Goal: Task Accomplishment & Management: Use online tool/utility

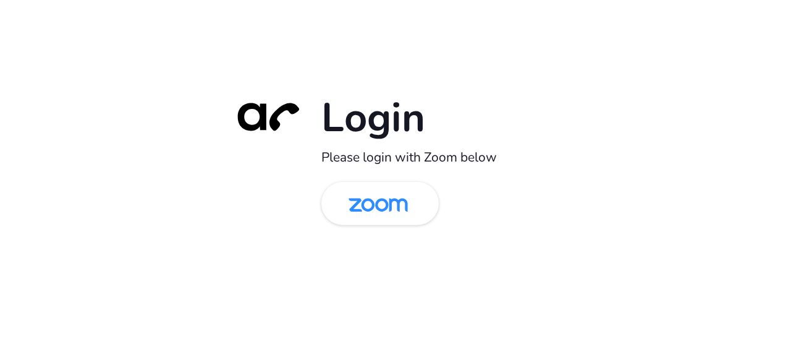
click at [67, 187] on div "Login Please login with Zoom below" at bounding box center [395, 181] width 791 height 362
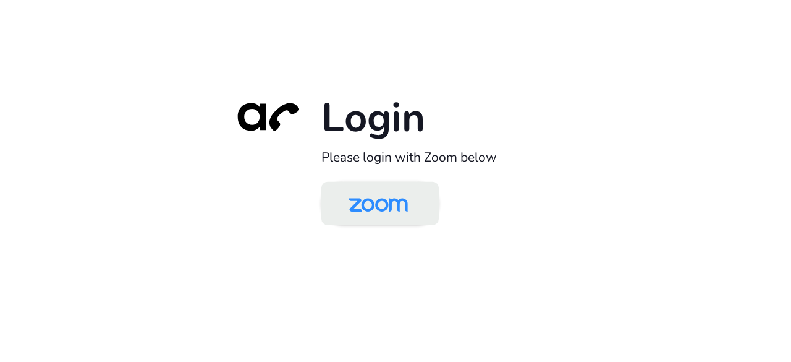
click at [389, 197] on img at bounding box center [378, 204] width 85 height 40
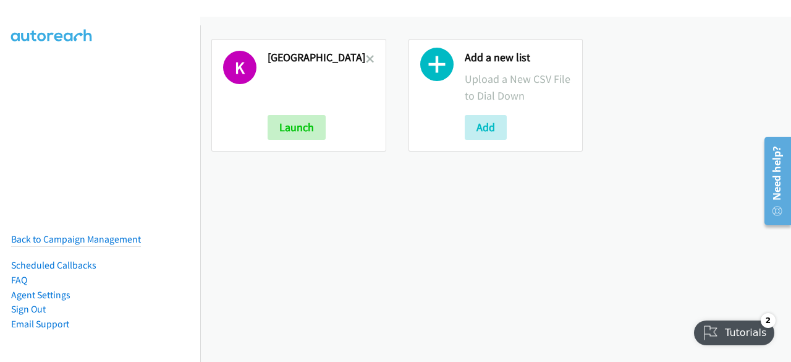
click at [367, 54] on link at bounding box center [370, 59] width 9 height 14
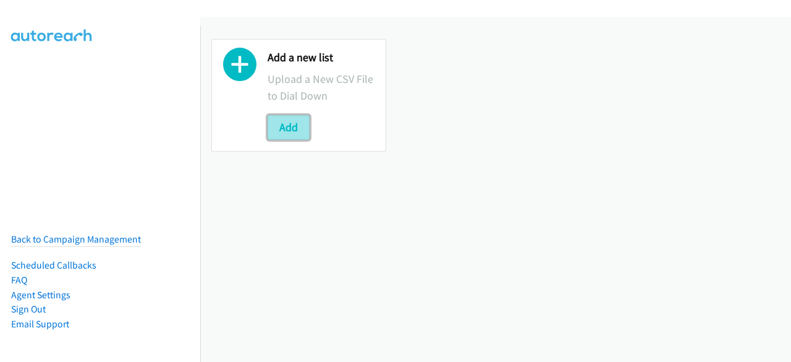
click at [297, 129] on button "Add" at bounding box center [289, 127] width 42 height 25
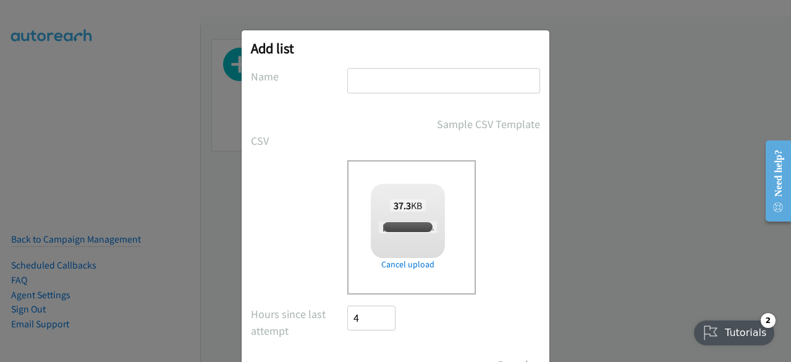
checkbox input "true"
click at [390, 80] on input "text" at bounding box center [443, 80] width 193 height 25
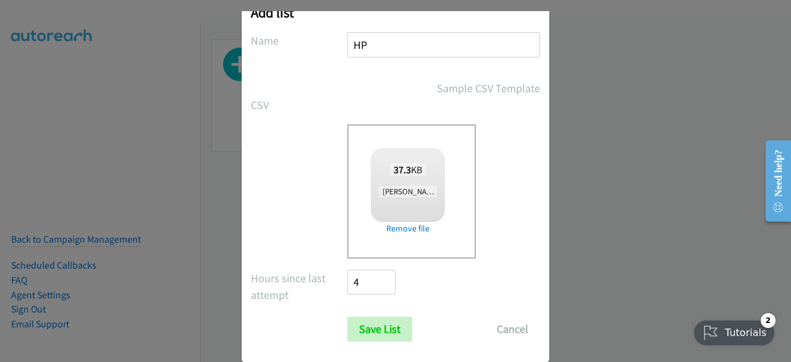
scroll to position [54, 0]
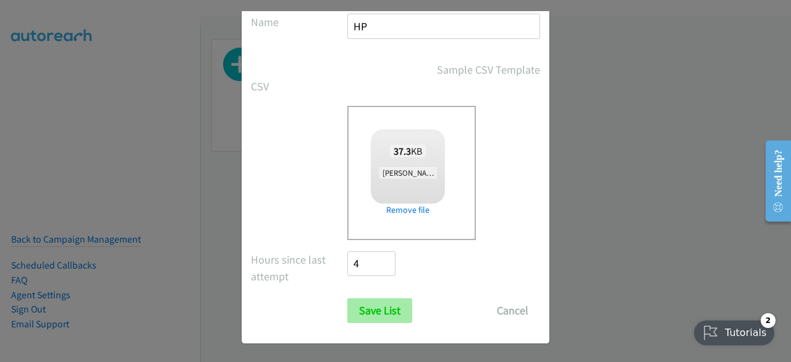
type input "HP"
click at [377, 307] on input "Save List" at bounding box center [379, 310] width 65 height 25
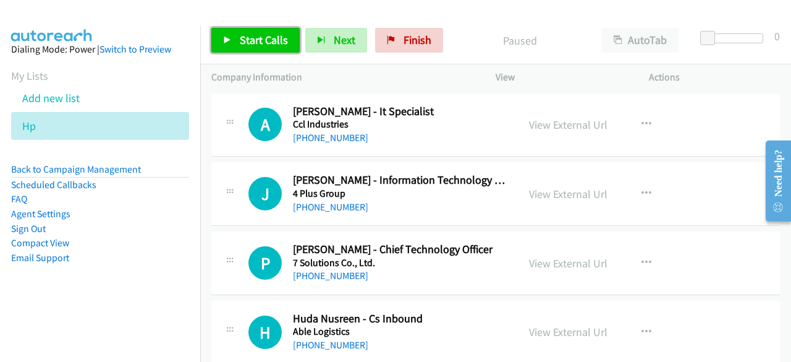
click at [249, 34] on span "Start Calls" at bounding box center [264, 40] width 48 height 14
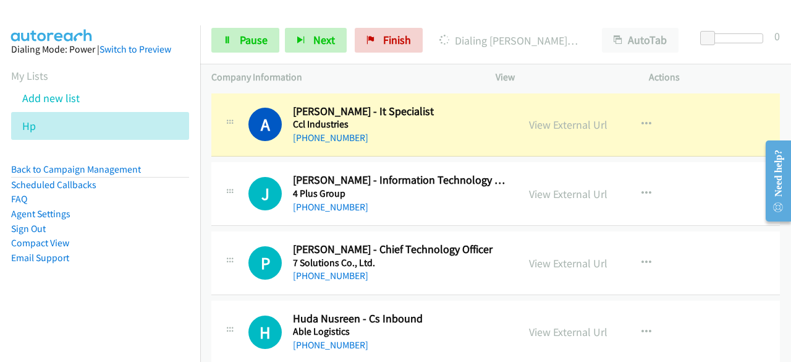
drag, startPoint x: 58, startPoint y: 310, endPoint x: 214, endPoint y: 261, distance: 163.5
click at [58, 310] on aside "Dialing Mode: Power | Switch to Preview My Lists Add new list Hp Back to Campai…" at bounding box center [100, 173] width 200 height 296
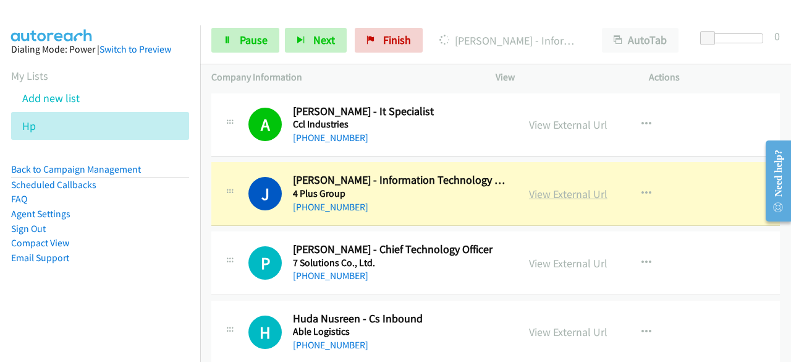
click at [548, 197] on link "View External Url" at bounding box center [568, 194] width 79 height 14
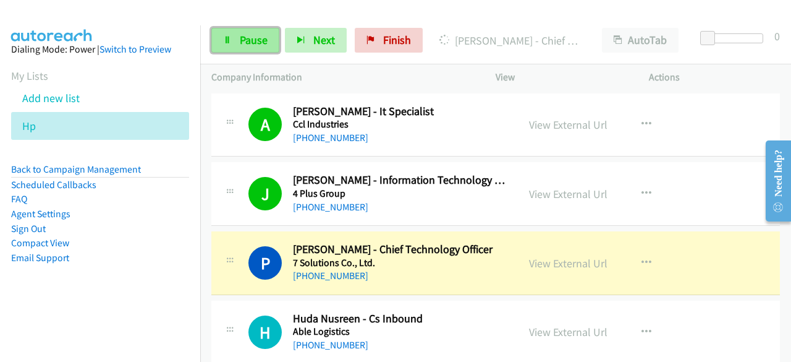
click at [227, 40] on icon at bounding box center [227, 40] width 9 height 9
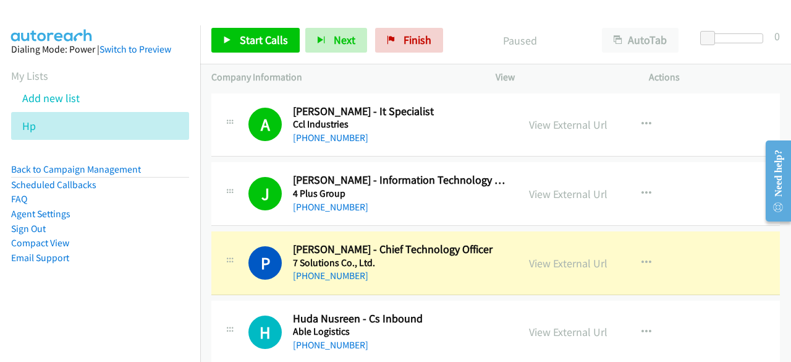
click at [114, 333] on nav "Dialing Mode: Power | Switch to Preview My Lists Add new list Hp Back to Campai…" at bounding box center [100, 206] width 201 height 362
click at [569, 266] on link "View External Url" at bounding box center [568, 263] width 79 height 14
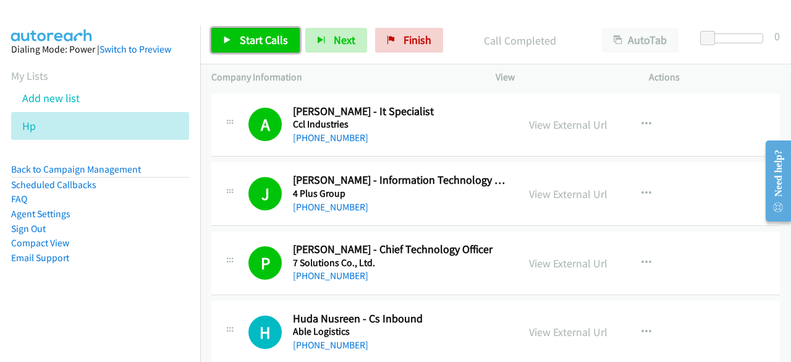
drag, startPoint x: 251, startPoint y: 32, endPoint x: 264, endPoint y: 31, distance: 13.0
click at [252, 32] on link "Start Calls" at bounding box center [255, 40] width 88 height 25
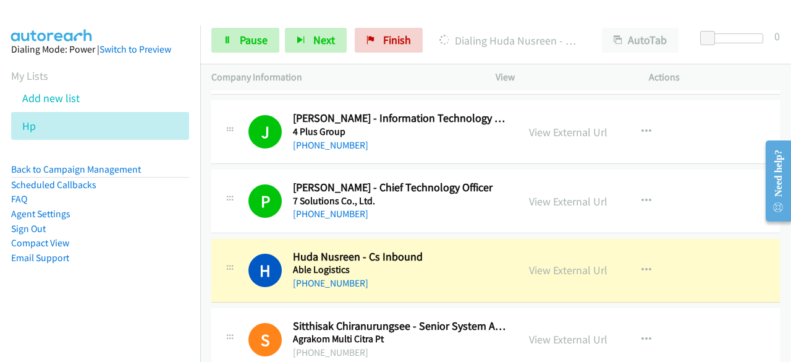
scroll to position [185, 0]
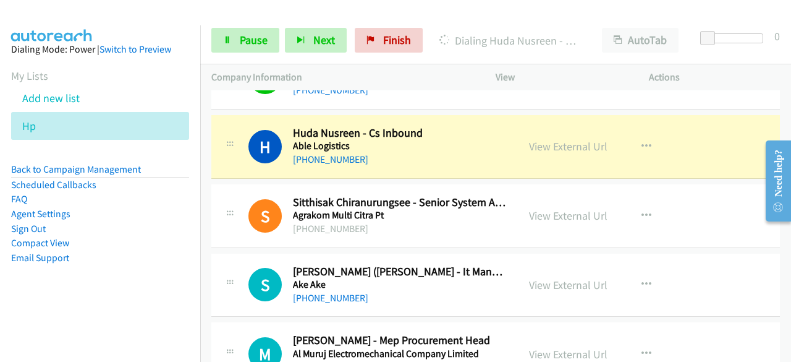
click at [27, 306] on aside "Dialing Mode: Power | Switch to Preview My Lists Add new list Hp Back to Campai…" at bounding box center [100, 173] width 200 height 296
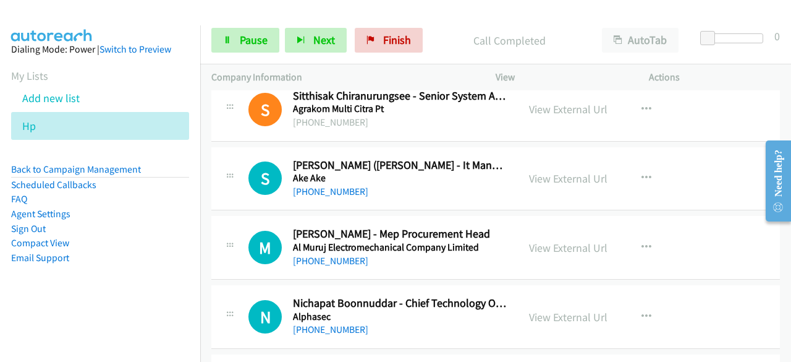
scroll to position [309, 0]
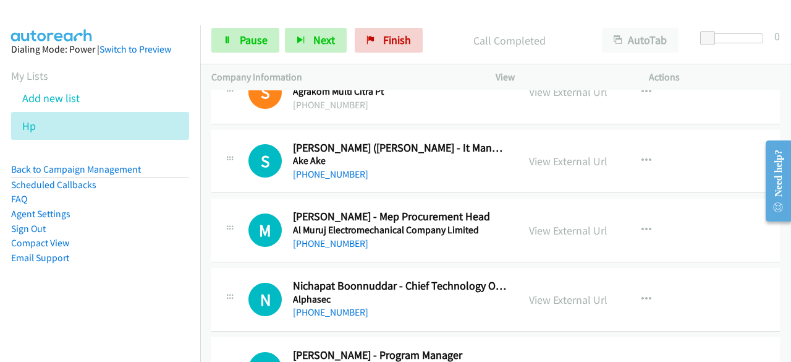
click at [64, 308] on aside "Dialing Mode: Power | Switch to Preview My Lists Add new list Hp Back to Campai…" at bounding box center [100, 173] width 200 height 296
click at [53, 341] on nav "Dialing Mode: Power | Switch to Preview My Lists Add new list Hp Back to Campai…" at bounding box center [100, 206] width 201 height 362
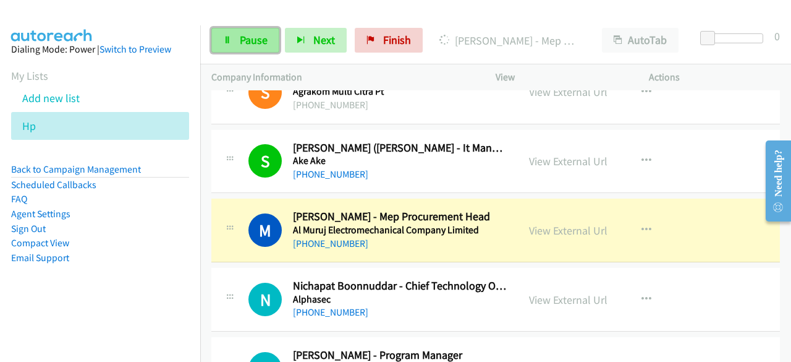
click at [245, 39] on span "Pause" at bounding box center [254, 40] width 28 height 14
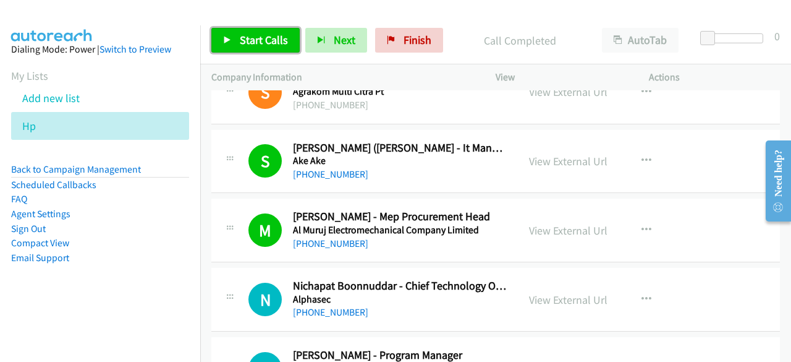
click at [255, 42] on span "Start Calls" at bounding box center [264, 40] width 48 height 14
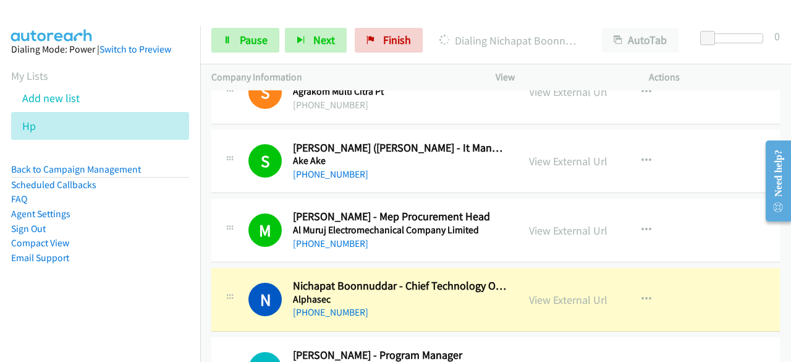
click at [48, 318] on aside "Dialing Mode: Power | Switch to Preview My Lists Add new list Hp Back to Campai…" at bounding box center [100, 173] width 200 height 296
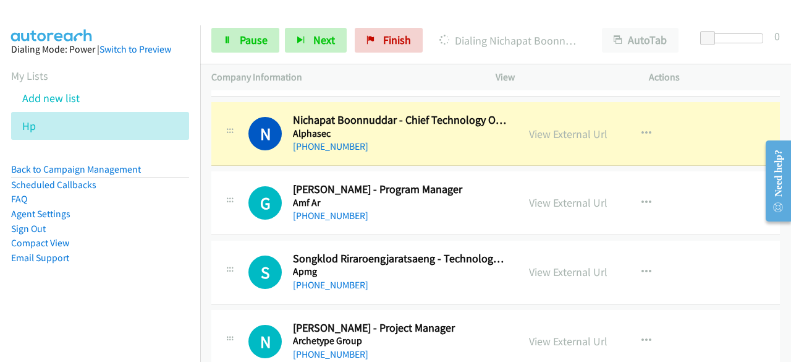
scroll to position [495, 0]
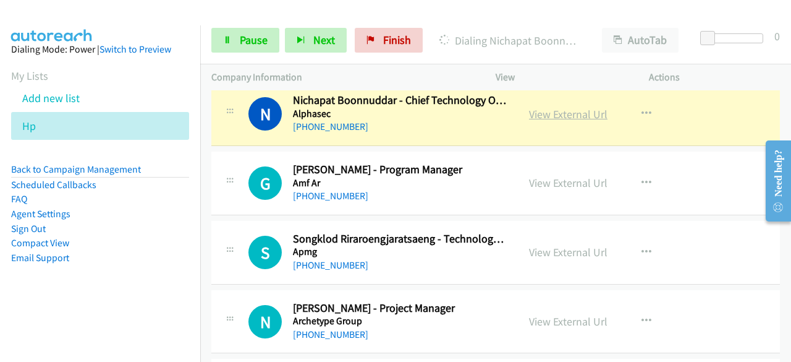
click at [555, 115] on link "View External Url" at bounding box center [568, 114] width 79 height 14
click at [242, 33] on span "Pause" at bounding box center [254, 40] width 28 height 14
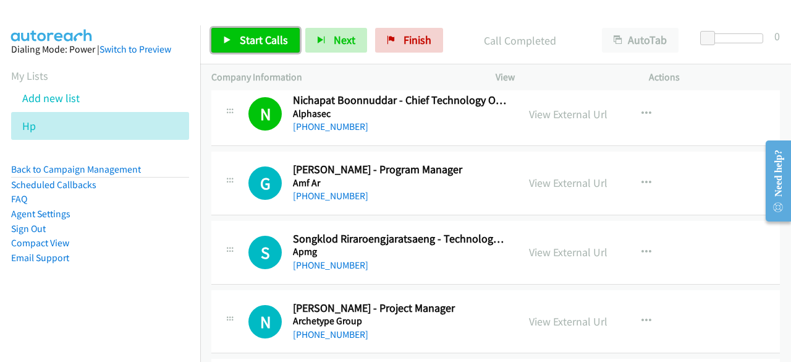
click at [256, 36] on span "Start Calls" at bounding box center [264, 40] width 48 height 14
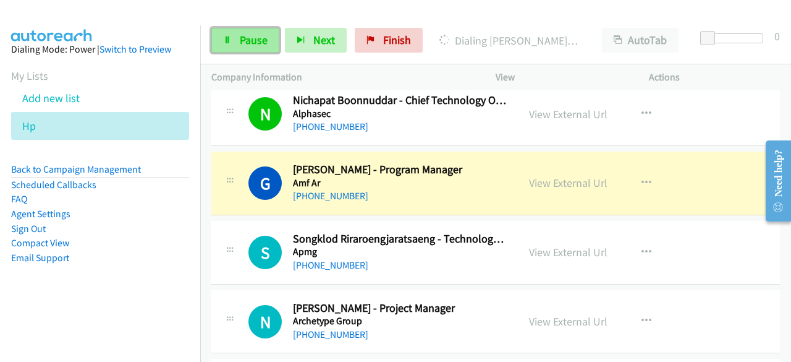
click at [250, 36] on span "Pause" at bounding box center [254, 40] width 28 height 14
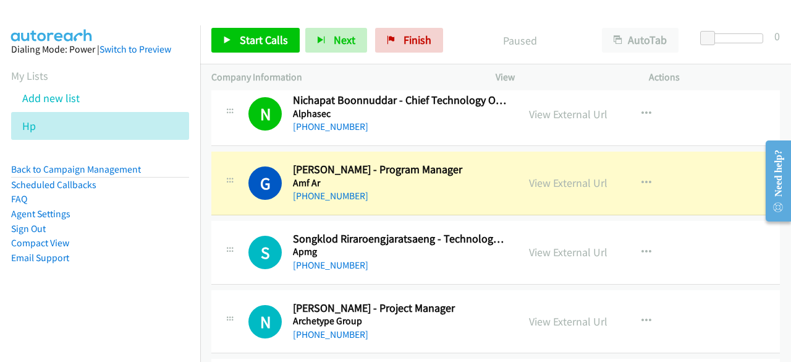
drag, startPoint x: 55, startPoint y: 280, endPoint x: 71, endPoint y: 280, distance: 16.1
click at [55, 280] on aside "Dialing Mode: Power | Switch to Preview My Lists Add new list Hp Back to Campai…" at bounding box center [100, 173] width 200 height 296
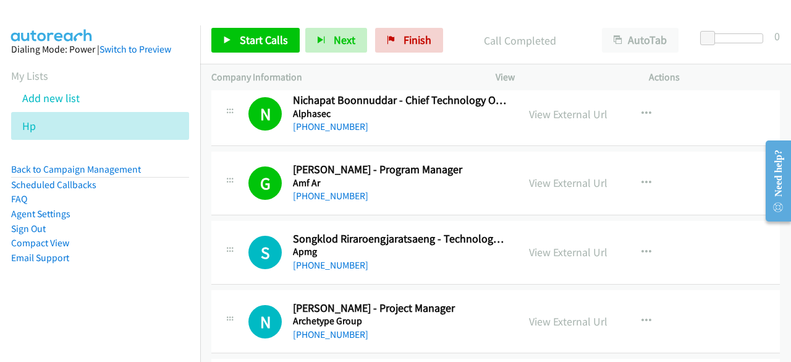
drag, startPoint x: 51, startPoint y: 299, endPoint x: 67, endPoint y: 299, distance: 16.1
click at [51, 299] on aside "Dialing Mode: Power | Switch to Preview My Lists Add new list Hp Back to Campai…" at bounding box center [100, 173] width 200 height 296
click at [241, 41] on span "Start Calls" at bounding box center [264, 40] width 48 height 14
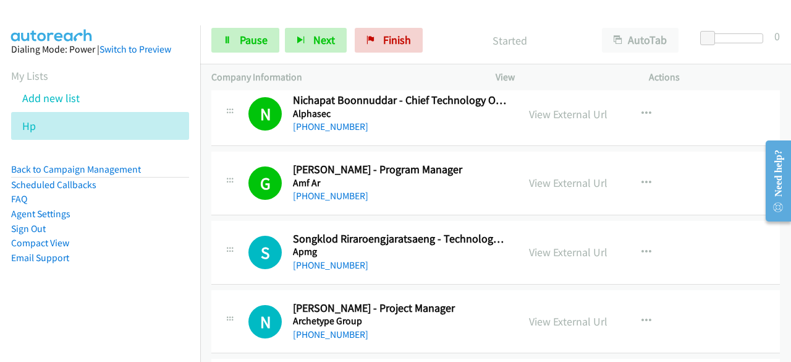
click at [70, 307] on aside "Dialing Mode: Power | Switch to Preview My Lists Add new list Hp Back to Campai…" at bounding box center [100, 173] width 200 height 296
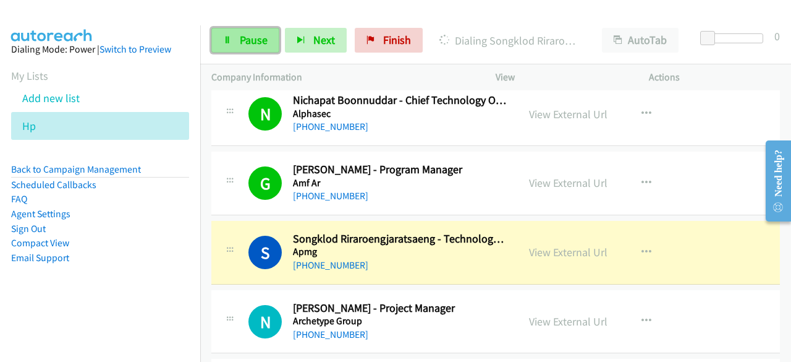
click at [244, 37] on span "Pause" at bounding box center [254, 40] width 28 height 14
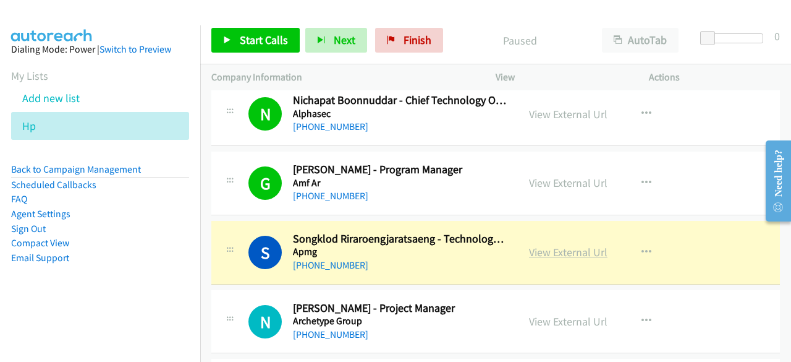
click at [568, 249] on link "View External Url" at bounding box center [568, 252] width 79 height 14
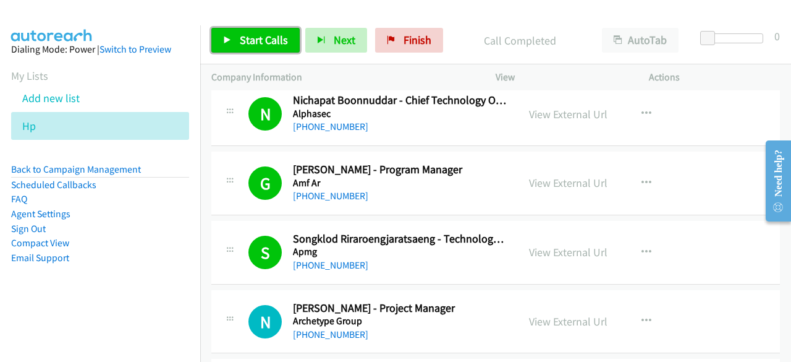
click at [261, 39] on span "Start Calls" at bounding box center [264, 40] width 48 height 14
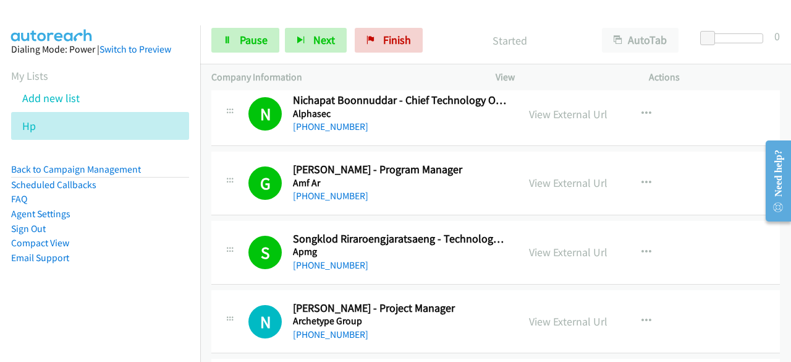
click at [33, 309] on aside "Dialing Mode: Power | Switch to Preview My Lists Add new list Hp Back to Campai…" at bounding box center [100, 173] width 200 height 296
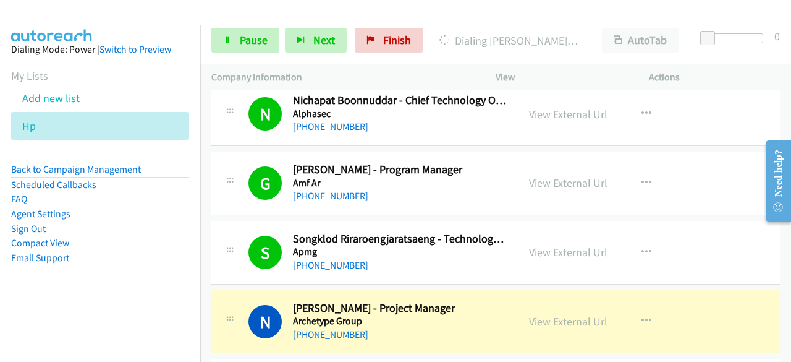
scroll to position [556, 0]
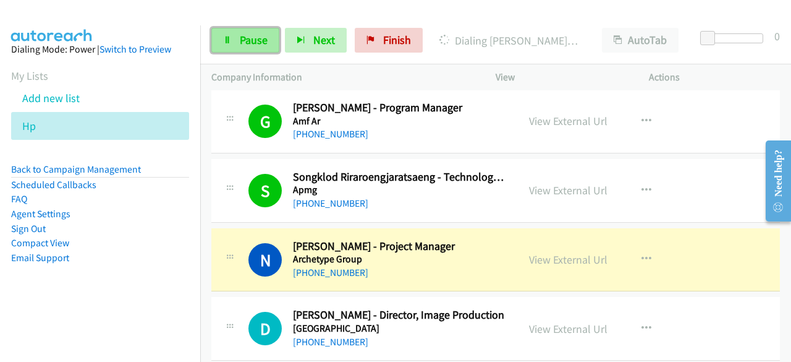
click at [245, 40] on span "Pause" at bounding box center [254, 40] width 28 height 14
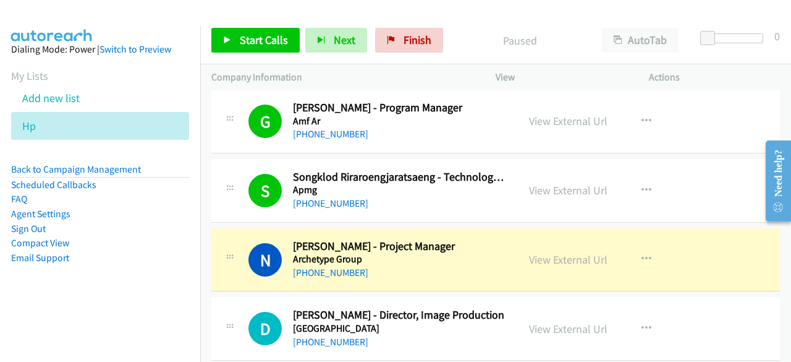
drag, startPoint x: 59, startPoint y: 325, endPoint x: 118, endPoint y: 309, distance: 61.5
click at [59, 325] on nav "Dialing Mode: Power | Switch to Preview My Lists Add new list Hp Back to Campai…" at bounding box center [100, 206] width 201 height 362
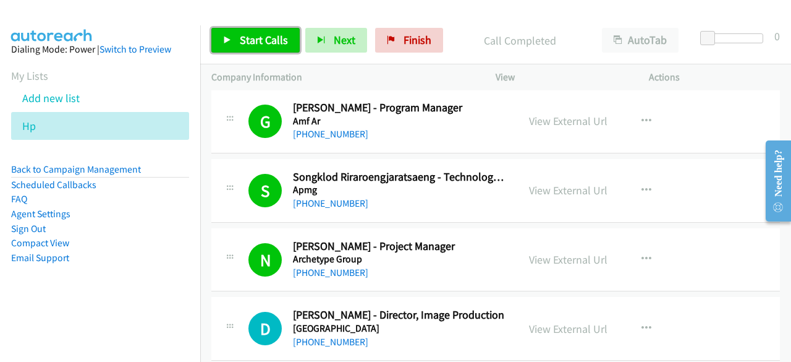
click at [253, 48] on link "Start Calls" at bounding box center [255, 40] width 88 height 25
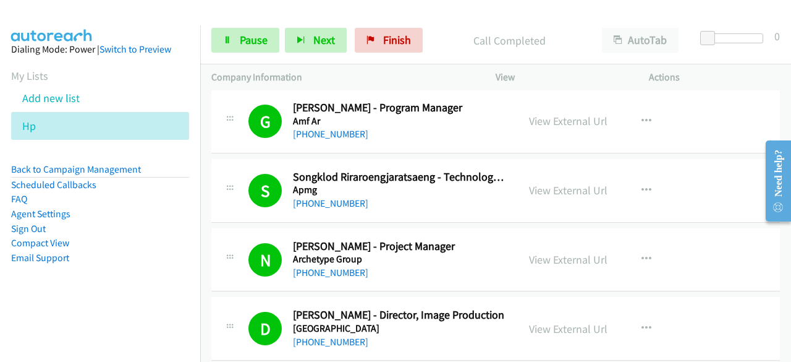
drag, startPoint x: 53, startPoint y: 301, endPoint x: 103, endPoint y: 286, distance: 52.2
click at [56, 300] on aside "Dialing Mode: Power | Switch to Preview My Lists Add new list Hp Back to Campai…" at bounding box center [100, 173] width 200 height 296
click at [242, 45] on span "Pause" at bounding box center [254, 40] width 28 height 14
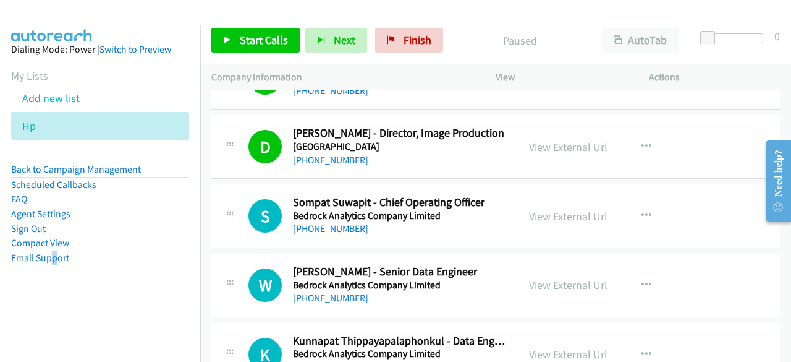
scroll to position [742, 0]
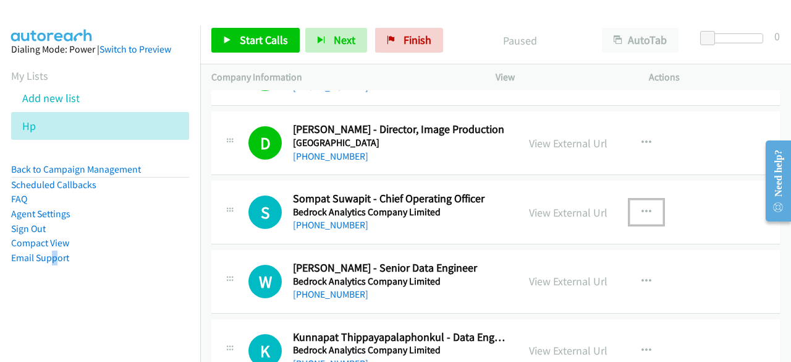
click at [642, 210] on icon "button" at bounding box center [647, 212] width 10 height 10
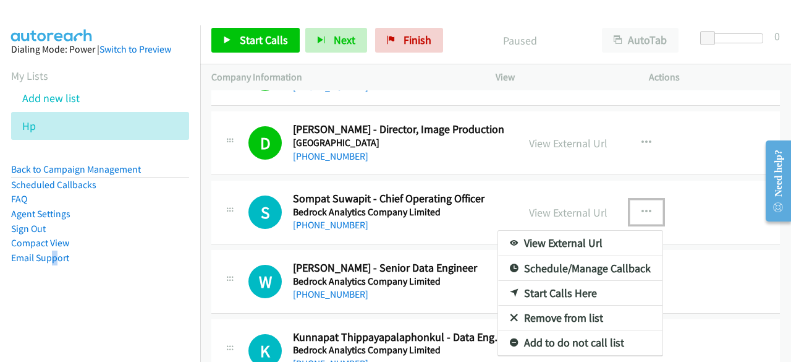
click at [589, 285] on link "Start Calls Here" at bounding box center [580, 293] width 164 height 25
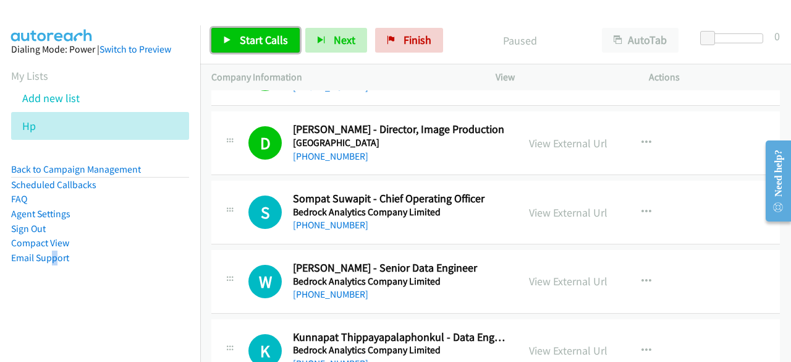
click at [237, 33] on link "Start Calls" at bounding box center [255, 40] width 88 height 25
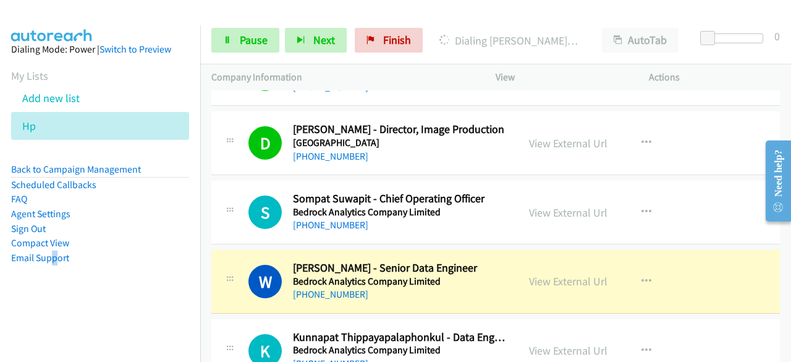
click at [59, 291] on aside "Dialing Mode: Power | Switch to Preview My Lists Add new list Hp Back to Campai…" at bounding box center [100, 173] width 200 height 296
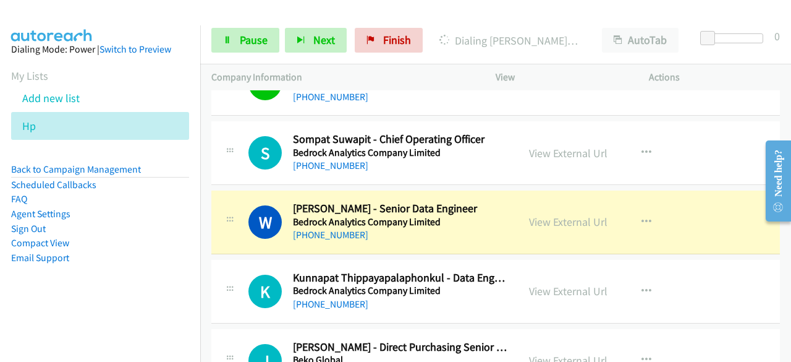
scroll to position [866, 0]
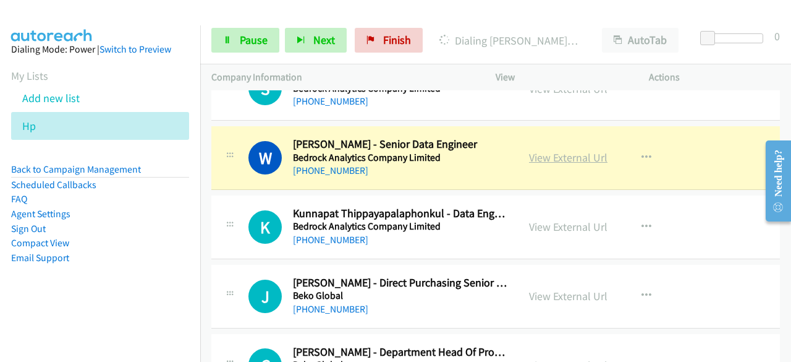
click at [552, 156] on link "View External Url" at bounding box center [568, 157] width 79 height 14
click at [242, 35] on span "Pause" at bounding box center [254, 40] width 28 height 14
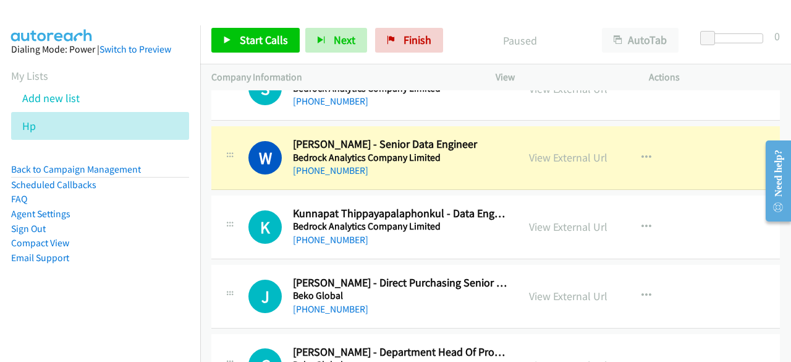
click at [718, 19] on div "Start Calls Pause Next Finish Paused AutoTab AutoTab 0" at bounding box center [495, 41] width 591 height 48
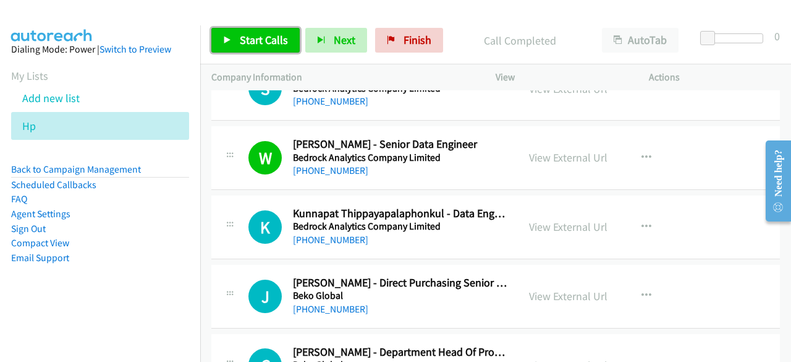
click at [235, 35] on link "Start Calls" at bounding box center [255, 40] width 88 height 25
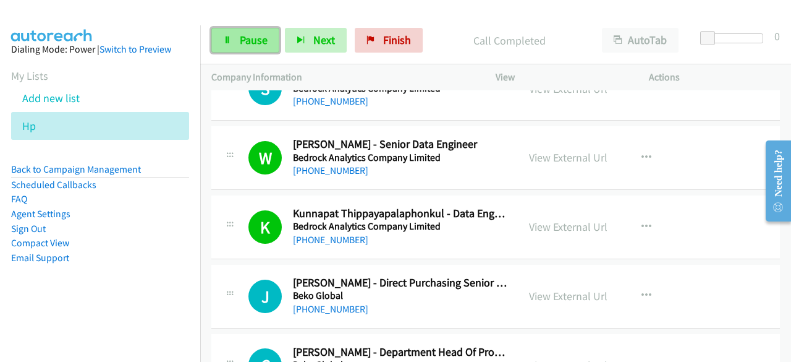
click at [231, 40] on link "Pause" at bounding box center [245, 40] width 68 height 25
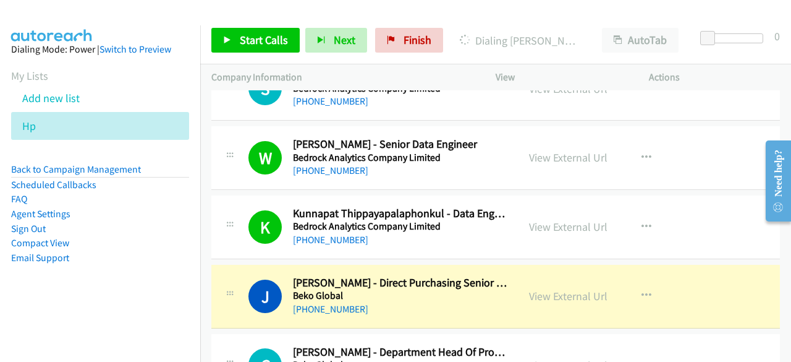
click at [162, 320] on nav "Dialing Mode: Power | Switch to Preview My Lists Add new list Hp Back to Campai…" at bounding box center [100, 206] width 201 height 362
click at [61, 314] on aside "Dialing Mode: Power | Switch to Preview My Lists Add new list Hp Back to Campai…" at bounding box center [100, 173] width 200 height 296
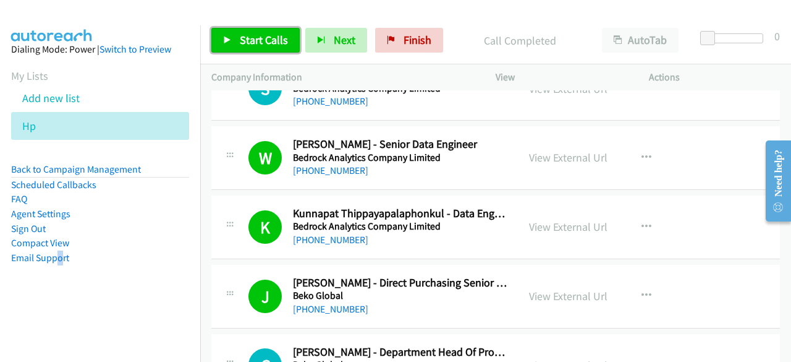
click at [242, 41] on span "Start Calls" at bounding box center [264, 40] width 48 height 14
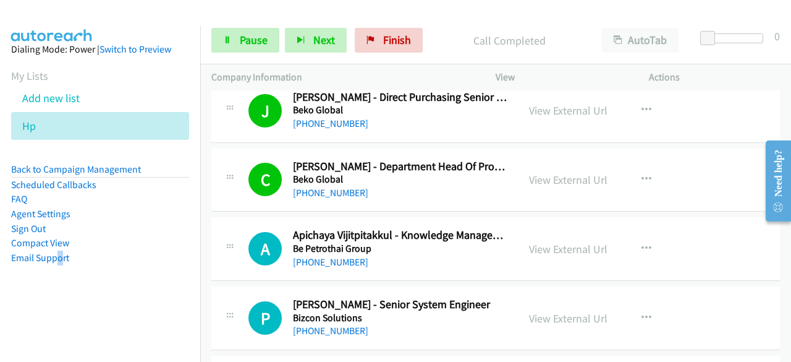
scroll to position [1113, 0]
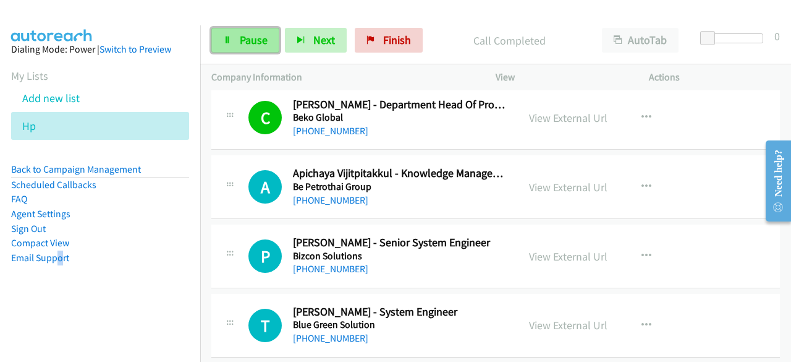
click at [255, 43] on span "Pause" at bounding box center [254, 40] width 28 height 14
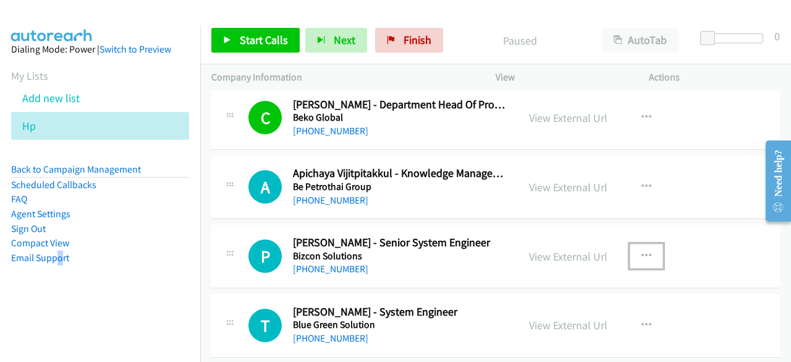
click at [647, 248] on button "button" at bounding box center [646, 256] width 33 height 25
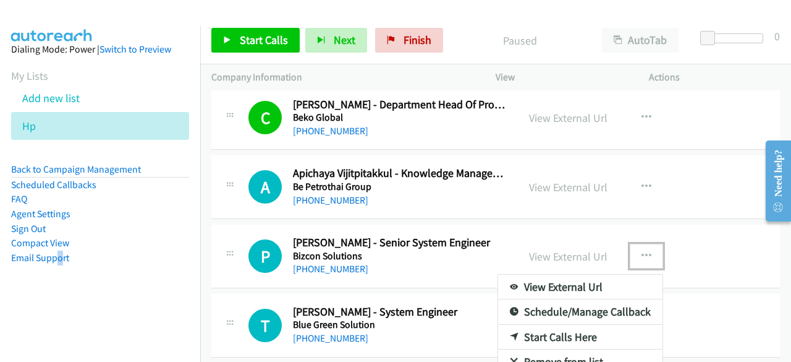
click at [555, 337] on link "Start Calls Here" at bounding box center [580, 337] width 164 height 25
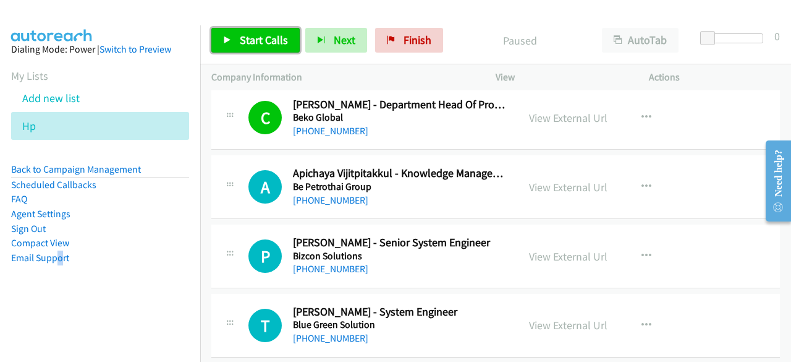
click at [261, 35] on span "Start Calls" at bounding box center [264, 40] width 48 height 14
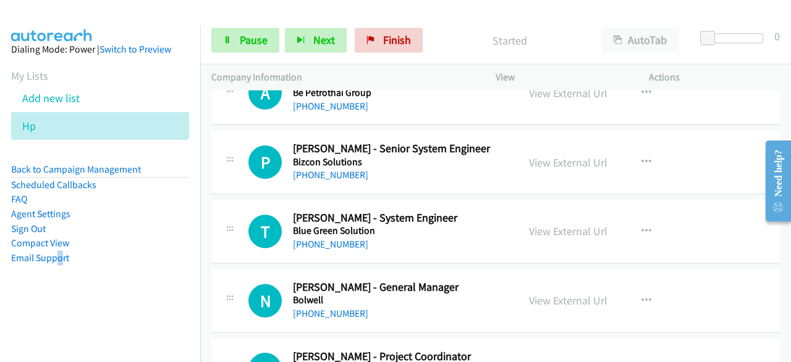
scroll to position [1237, 0]
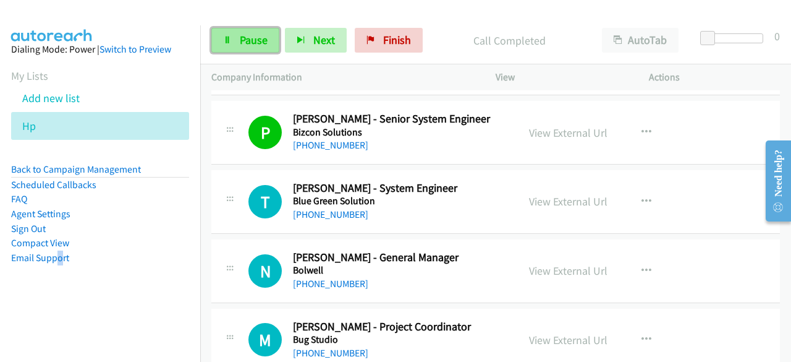
click at [246, 43] on span "Pause" at bounding box center [254, 40] width 28 height 14
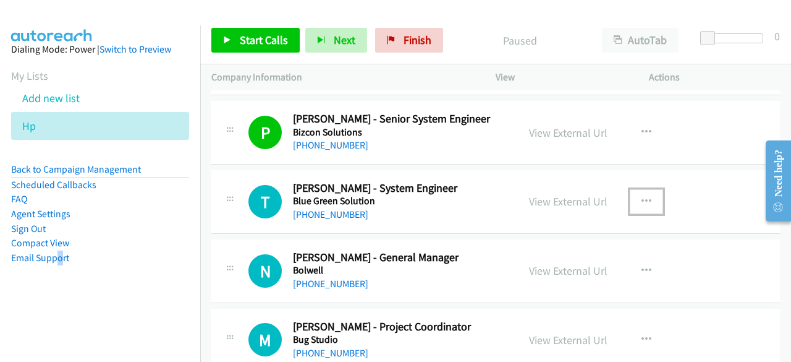
click at [642, 197] on icon "button" at bounding box center [647, 202] width 10 height 10
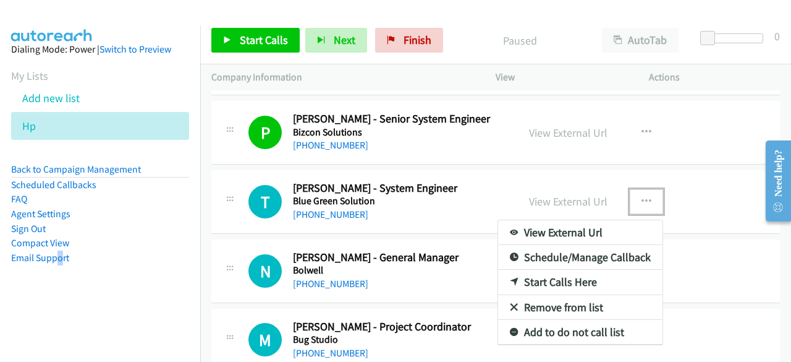
click at [569, 275] on link "Start Calls Here" at bounding box center [580, 282] width 164 height 25
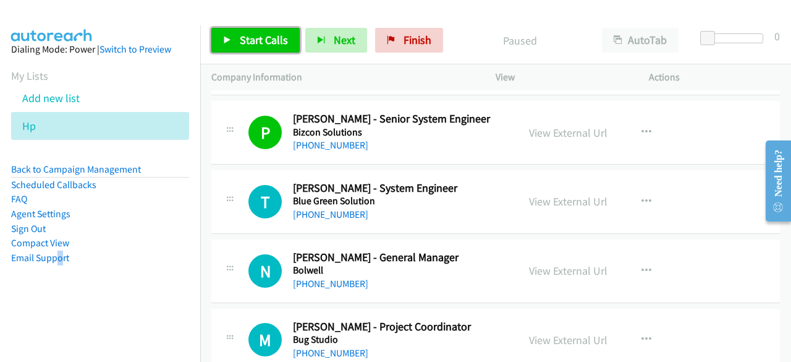
click at [251, 35] on span "Start Calls" at bounding box center [264, 40] width 48 height 14
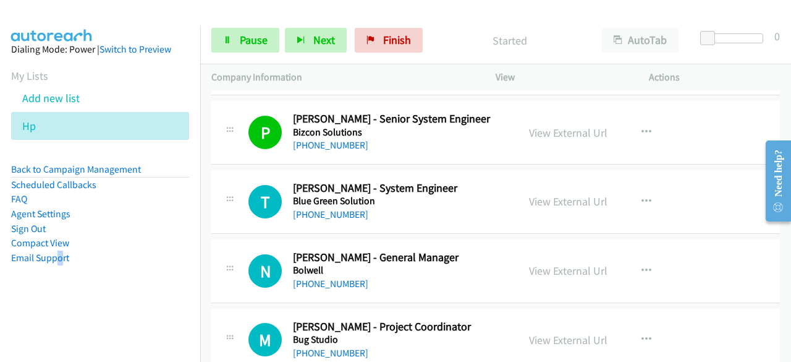
click at [52, 300] on aside "Dialing Mode: Power | Switch to Preview My Lists Add new list Hp Back to Campai…" at bounding box center [100, 173] width 200 height 296
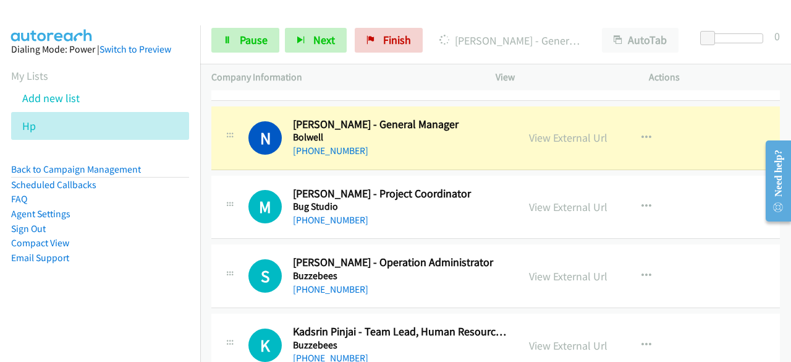
scroll to position [1422, 0]
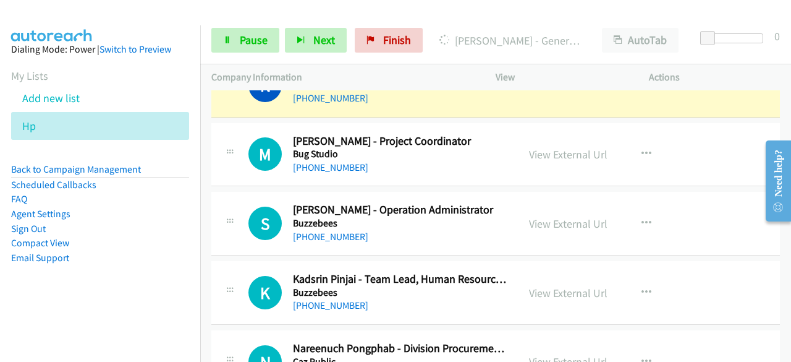
drag, startPoint x: 64, startPoint y: 299, endPoint x: 85, endPoint y: 286, distance: 24.4
click at [64, 299] on aside "Dialing Mode: Power | Switch to Preview My Lists Add new list Hp Back to Campai…" at bounding box center [100, 173] width 200 height 296
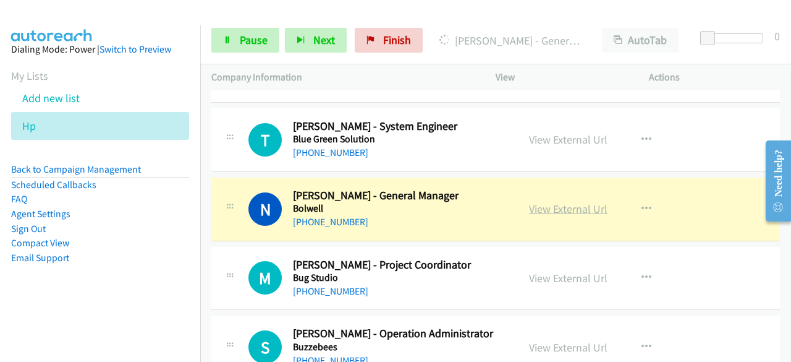
click at [557, 208] on link "View External Url" at bounding box center [568, 209] width 79 height 14
click at [234, 35] on link "Pause" at bounding box center [245, 40] width 68 height 25
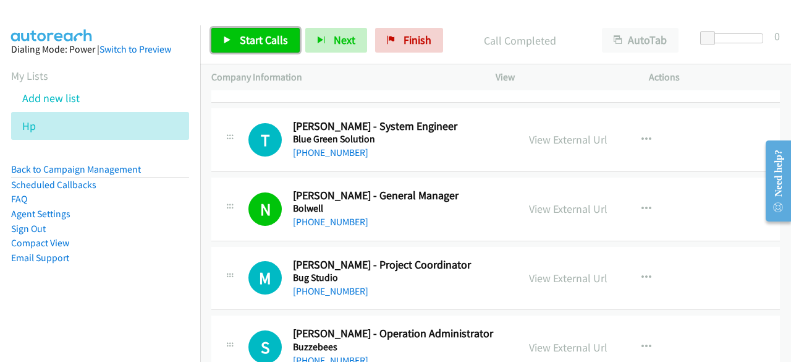
click at [232, 34] on link "Start Calls" at bounding box center [255, 40] width 88 height 25
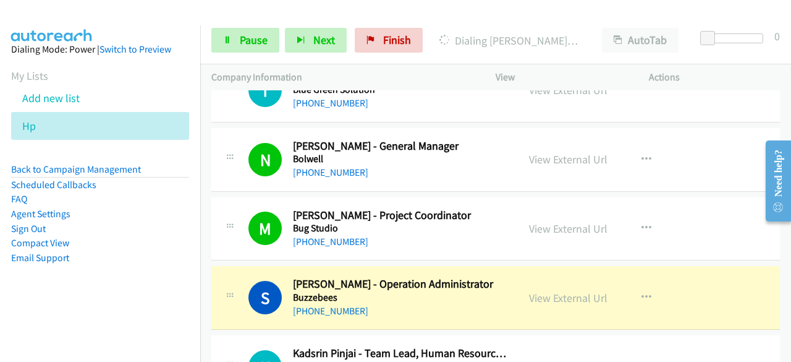
scroll to position [1422, 0]
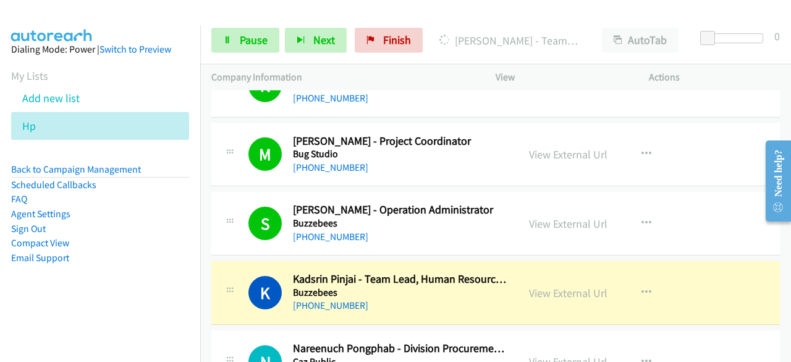
drag, startPoint x: 77, startPoint y: 301, endPoint x: 106, endPoint y: 302, distance: 29.1
click at [77, 301] on aside "Dialing Mode: Power | Switch to Preview My Lists Add new list Hp Back to Campai…" at bounding box center [100, 173] width 200 height 296
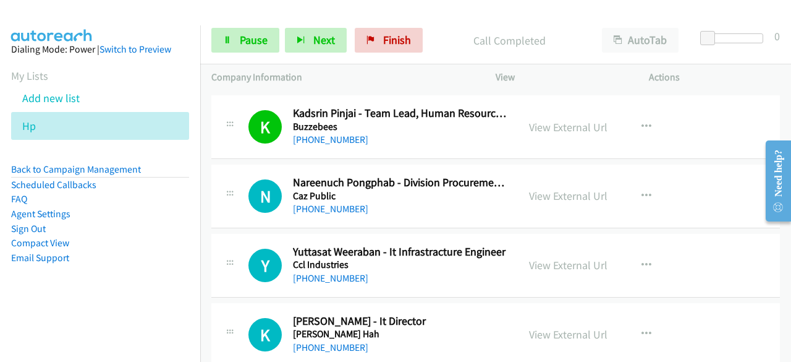
scroll to position [1608, 0]
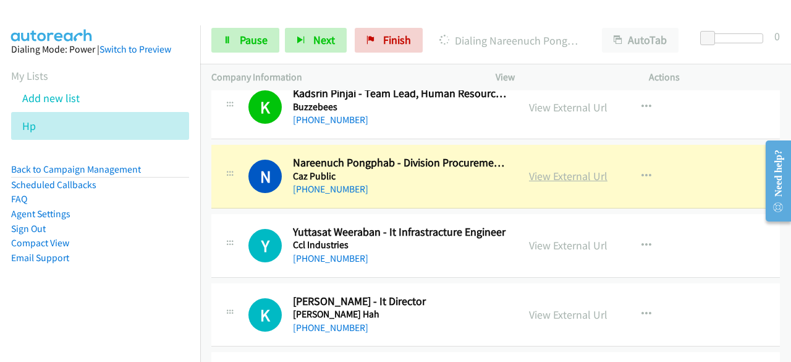
click at [548, 176] on link "View External Url" at bounding box center [568, 176] width 79 height 14
click at [249, 45] on span "Pause" at bounding box center [254, 40] width 28 height 14
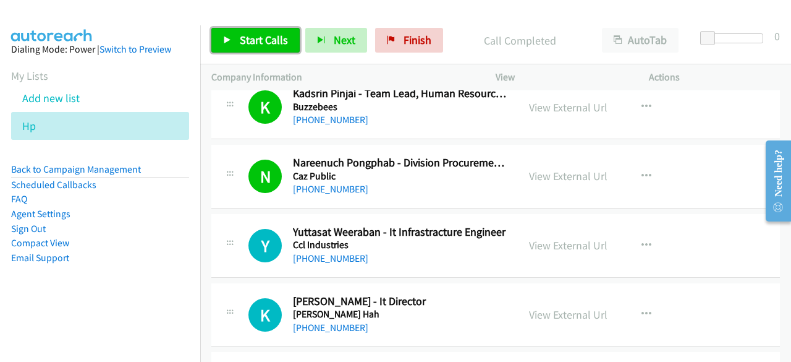
click at [236, 41] on link "Start Calls" at bounding box center [255, 40] width 88 height 25
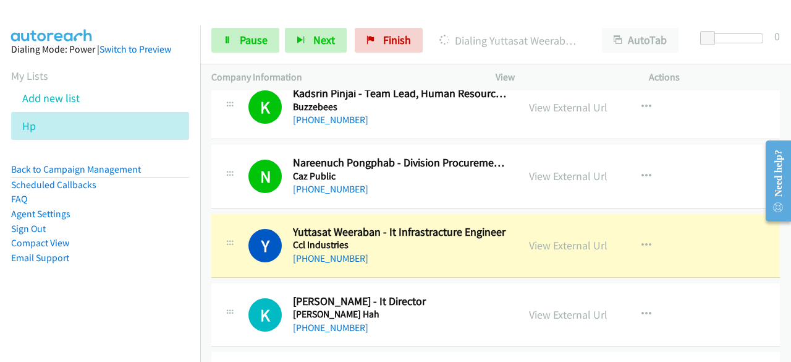
click at [31, 296] on aside "Dialing Mode: Power | Switch to Preview My Lists Add new list Hp Back to Campai…" at bounding box center [100, 173] width 200 height 296
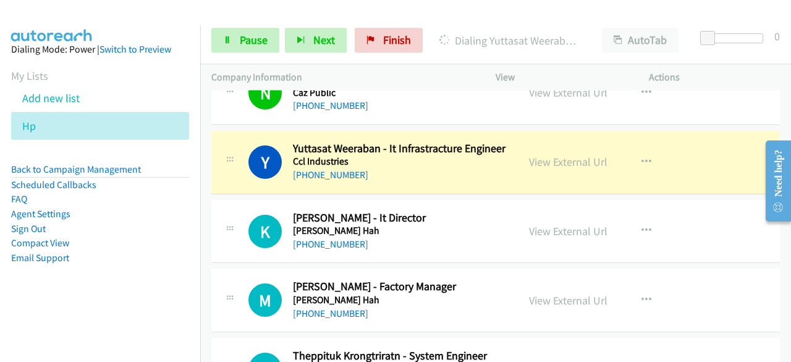
scroll to position [1731, 0]
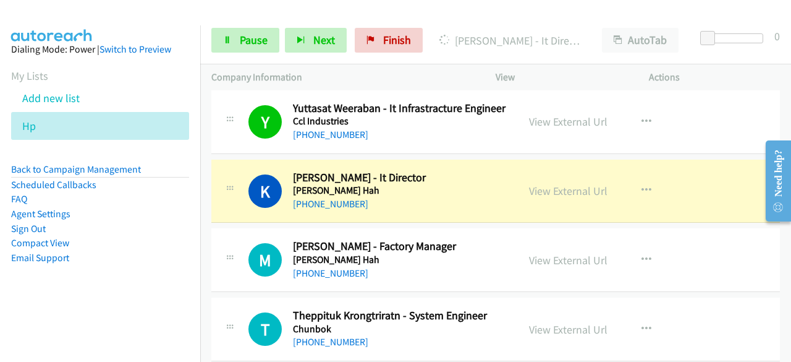
click at [75, 307] on aside "Dialing Mode: Power | Switch to Preview My Lists Add new list Hp Back to Campai…" at bounding box center [100, 173] width 200 height 296
click at [121, 310] on aside "Dialing Mode: Power | Switch to Preview My Lists Add new list Hp Back to Campai…" at bounding box center [100, 173] width 200 height 296
click at [237, 47] on link "Pause" at bounding box center [245, 40] width 68 height 25
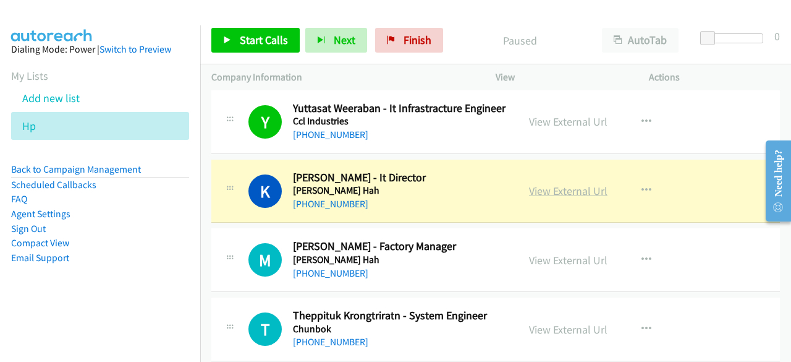
click at [568, 185] on link "View External Url" at bounding box center [568, 191] width 79 height 14
click at [108, 302] on aside "Dialing Mode: Power | Switch to Preview My Lists Add new list Hp Back to Campai…" at bounding box center [100, 173] width 200 height 296
click at [142, 284] on aside "Dialing Mode: Power | Switch to Preview My Lists Add new list Hp Back to Campai…" at bounding box center [100, 173] width 200 height 296
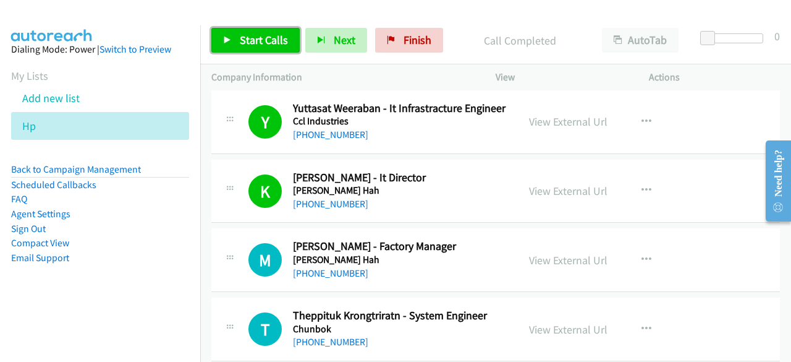
click at [229, 30] on link "Start Calls" at bounding box center [255, 40] width 88 height 25
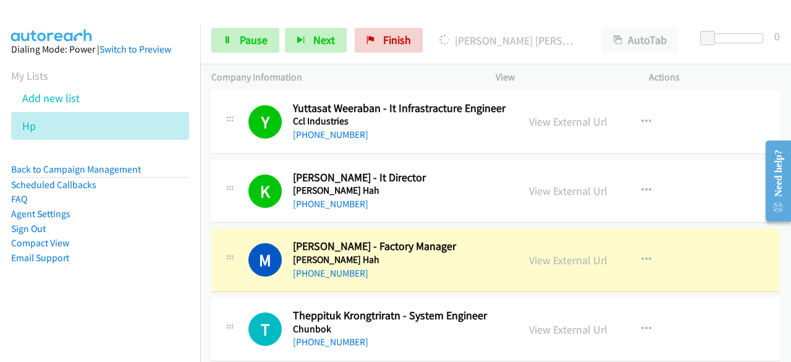
click at [24, 315] on aside "Dialing Mode: Power | Switch to Preview My Lists Add new list Hp Back to Campai…" at bounding box center [100, 173] width 200 height 296
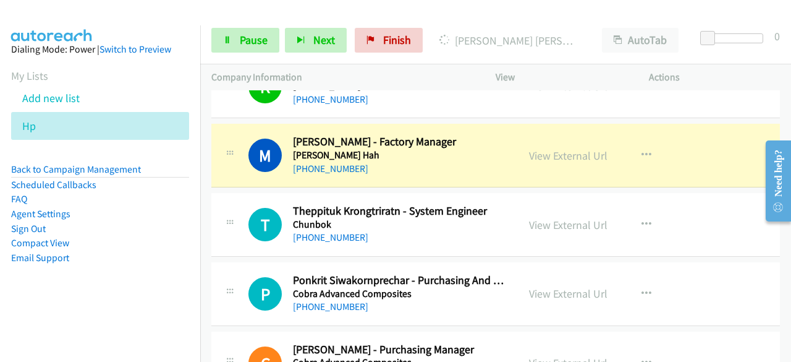
scroll to position [1855, 0]
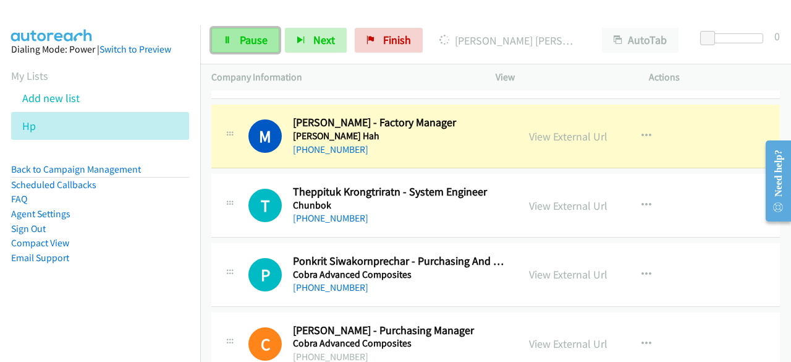
click at [252, 41] on span "Pause" at bounding box center [254, 40] width 28 height 14
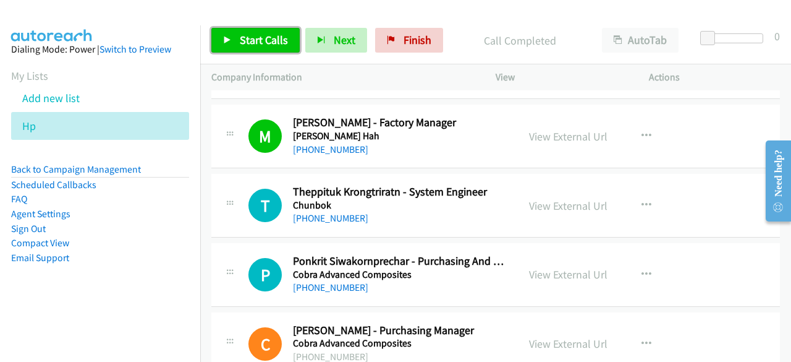
click at [240, 34] on span "Start Calls" at bounding box center [264, 40] width 48 height 14
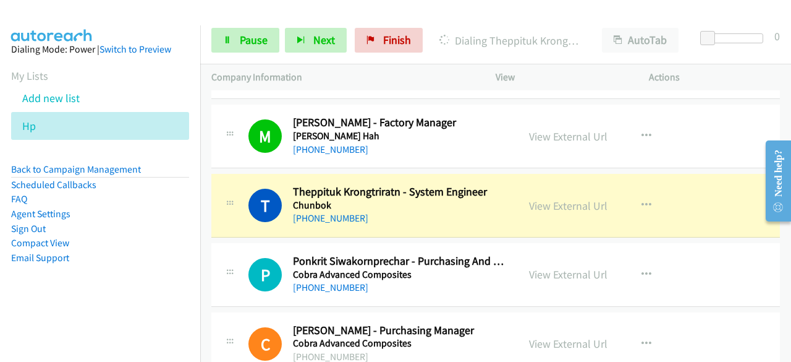
click at [35, 313] on aside "Dialing Mode: Power | Switch to Preview My Lists Add new list Hp Back to Campai…" at bounding box center [100, 173] width 200 height 296
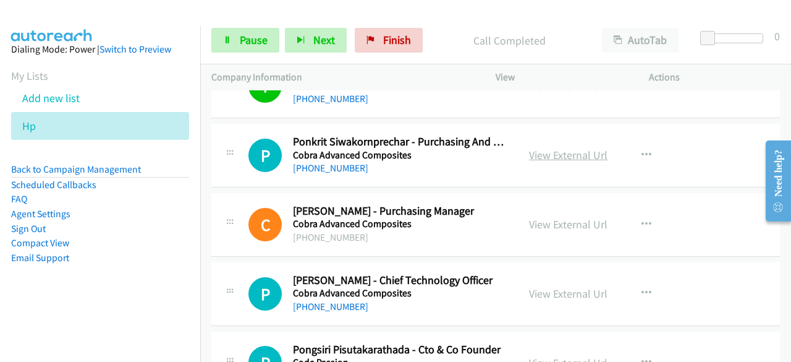
scroll to position [1978, 0]
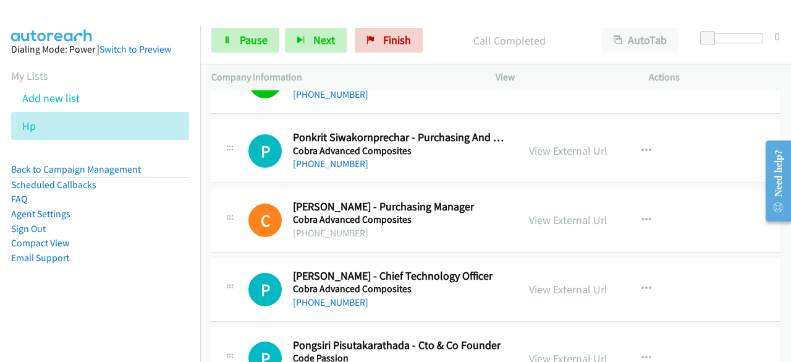
click at [59, 305] on aside "Dialing Mode: Power | Switch to Preview My Lists Add new list Hp Back to Campai…" at bounding box center [100, 173] width 200 height 296
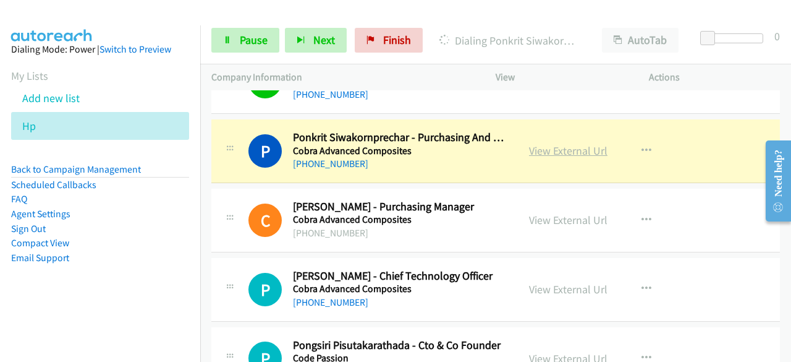
click at [552, 148] on link "View External Url" at bounding box center [568, 150] width 79 height 14
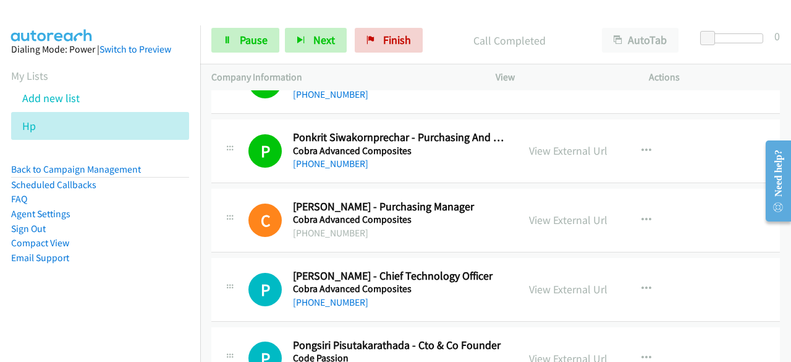
click at [75, 323] on nav "Dialing Mode: Power | Switch to Preview My Lists Add new list Hp Back to Campai…" at bounding box center [100, 206] width 201 height 362
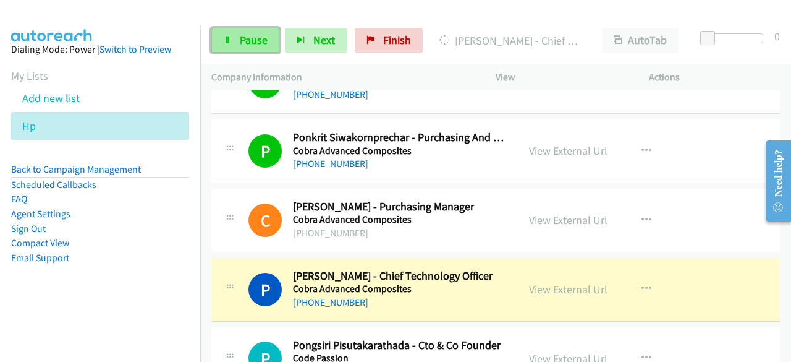
click at [252, 41] on span "Pause" at bounding box center [254, 40] width 28 height 14
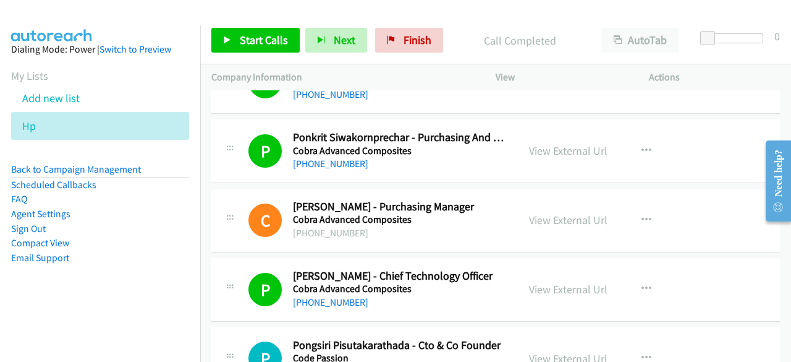
click at [113, 300] on aside "Dialing Mode: Power | Switch to Preview My Lists Add new list Hp Back to Campai…" at bounding box center [100, 173] width 200 height 296
click at [150, 273] on aside "Dialing Mode: Power | Switch to Preview My Lists Add new list Hp Back to Campai…" at bounding box center [100, 173] width 200 height 296
click at [245, 40] on span "Start Calls" at bounding box center [264, 40] width 48 height 14
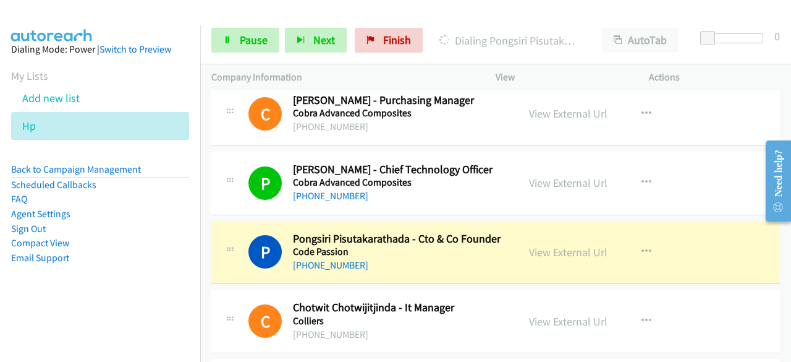
scroll to position [2102, 0]
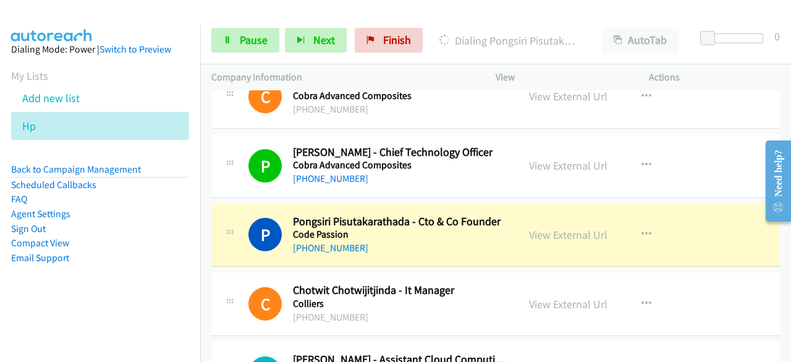
click at [140, 326] on nav "Dialing Mode: Power | Switch to Preview My Lists Add new list Hp Back to Campai…" at bounding box center [100, 206] width 201 height 362
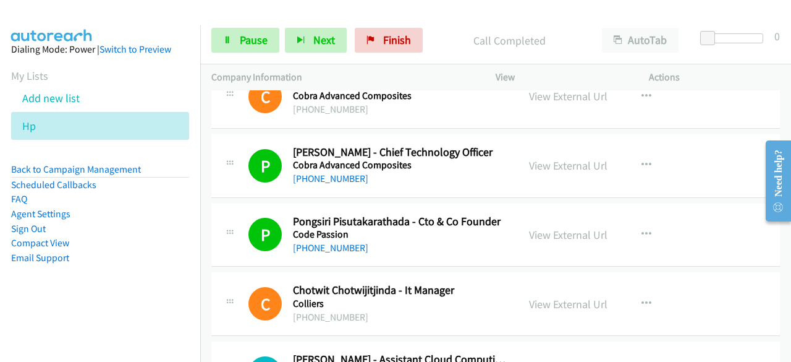
click at [77, 321] on nav "Dialing Mode: Power | Switch to Preview My Lists Add new list Hp Back to Campai…" at bounding box center [100, 206] width 201 height 362
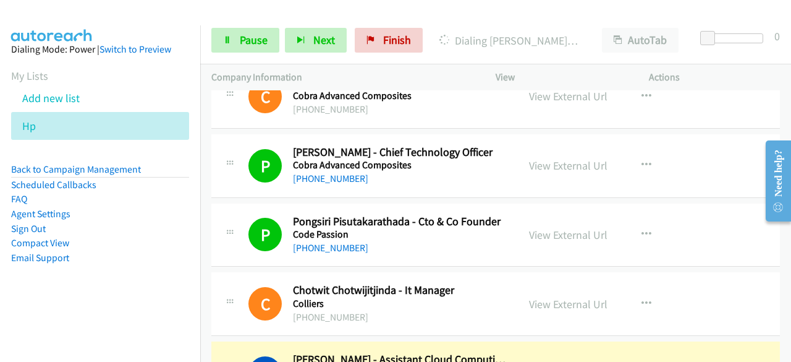
click at [72, 316] on aside "Dialing Mode: Power | Switch to Preview My Lists Add new list Hp Back to Campai…" at bounding box center [100, 173] width 200 height 296
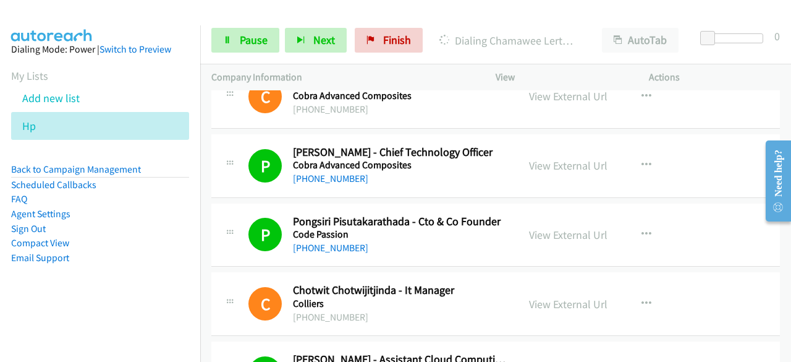
drag, startPoint x: 51, startPoint y: 312, endPoint x: 245, endPoint y: 325, distance: 194.5
click at [52, 312] on aside "Dialing Mode: Power | Switch to Preview My Lists Add new list Hp Back to Campai…" at bounding box center [100, 173] width 200 height 296
click at [122, 306] on aside "Dialing Mode: Power | Switch to Preview My Lists Add new list Hp Back to Campai…" at bounding box center [100, 173] width 200 height 296
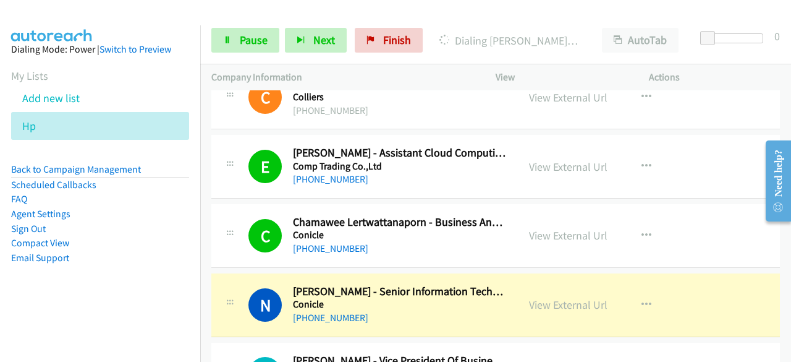
scroll to position [2349, 0]
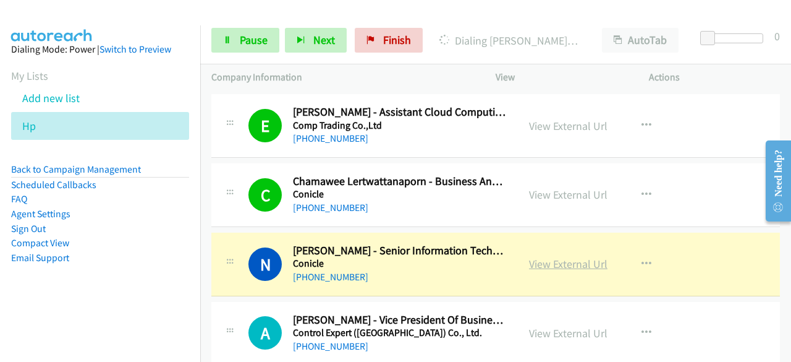
click at [561, 259] on link "View External Url" at bounding box center [568, 264] width 79 height 14
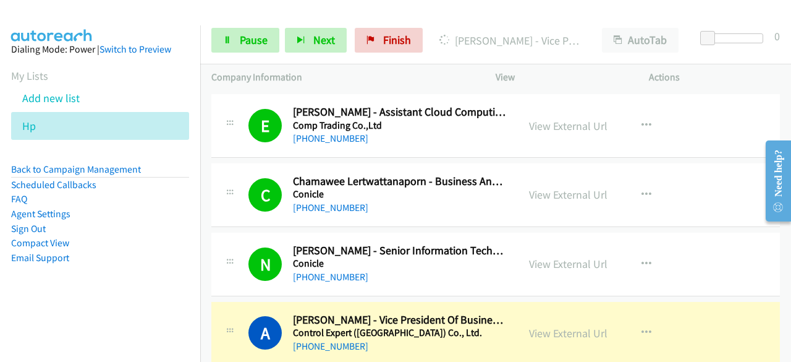
drag, startPoint x: 62, startPoint y: 313, endPoint x: 80, endPoint y: 313, distance: 17.9
click at [62, 313] on aside "Dialing Mode: Power | Switch to Preview My Lists Add new list Hp Back to Campai…" at bounding box center [100, 173] width 200 height 296
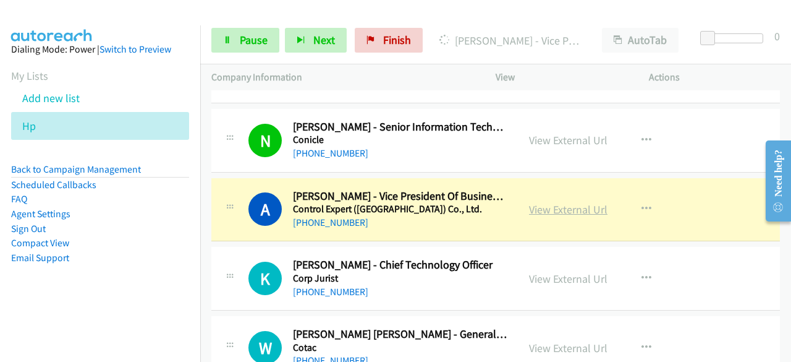
click at [564, 202] on link "View External Url" at bounding box center [568, 209] width 79 height 14
click at [233, 41] on link "Pause" at bounding box center [245, 40] width 68 height 25
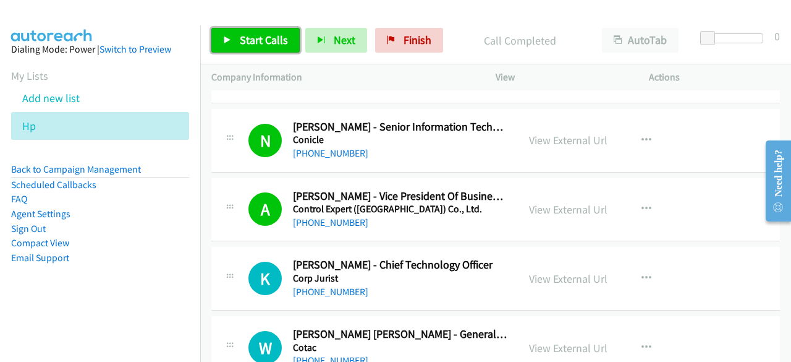
click at [249, 33] on span "Start Calls" at bounding box center [264, 40] width 48 height 14
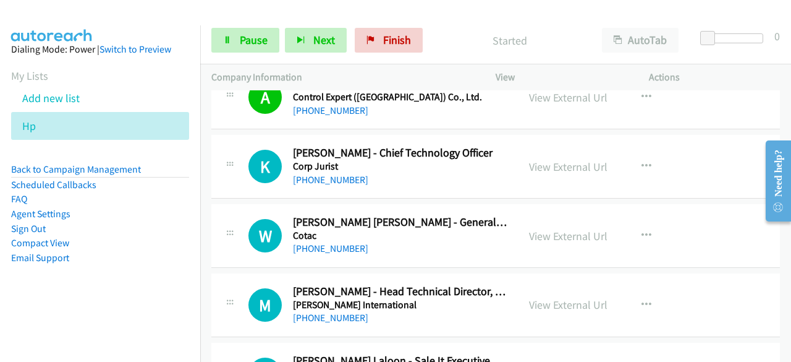
scroll to position [2597, 0]
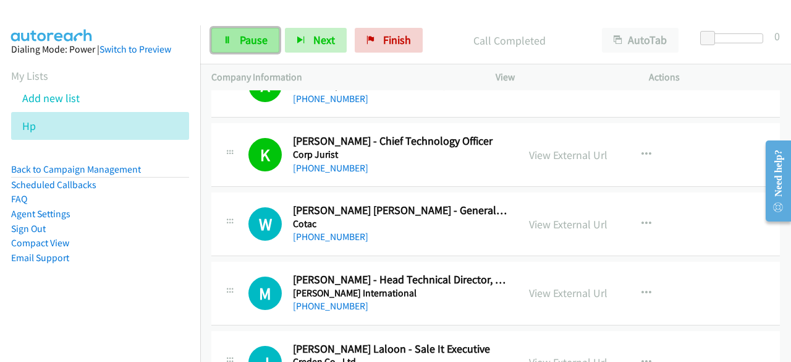
click at [261, 48] on link "Pause" at bounding box center [245, 40] width 68 height 25
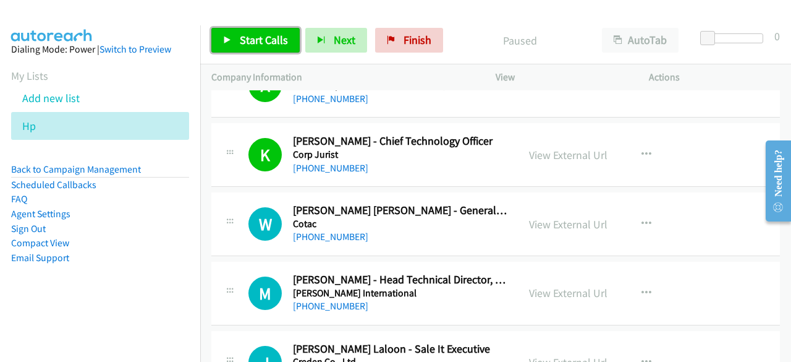
click at [261, 48] on link "Start Calls" at bounding box center [255, 40] width 88 height 25
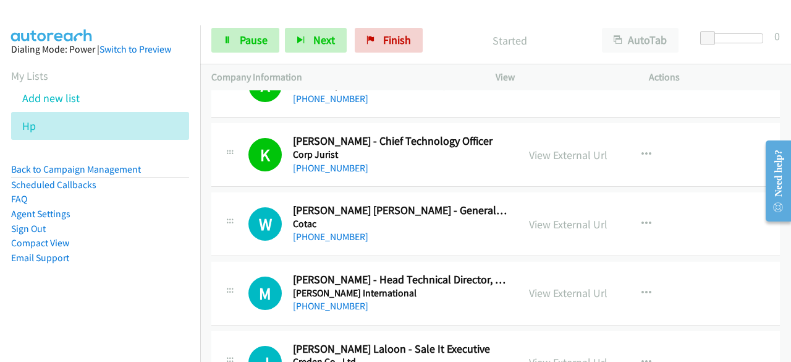
drag, startPoint x: 56, startPoint y: 325, endPoint x: 98, endPoint y: 317, distance: 42.7
click at [56, 325] on nav "Dialing Mode: Power | Switch to Preview My Lists Add new list Hp Back to Campai…" at bounding box center [100, 206] width 201 height 362
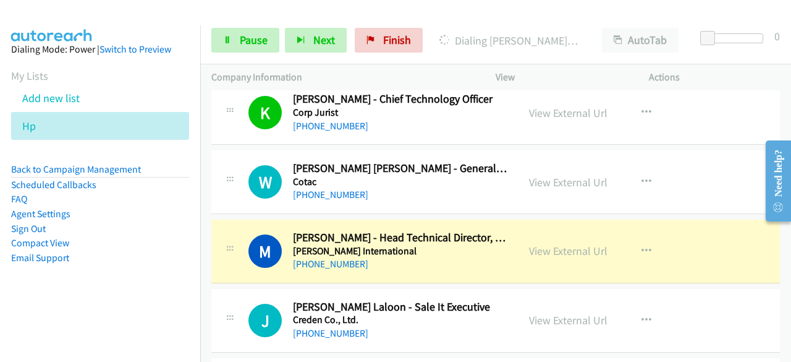
scroll to position [2659, 0]
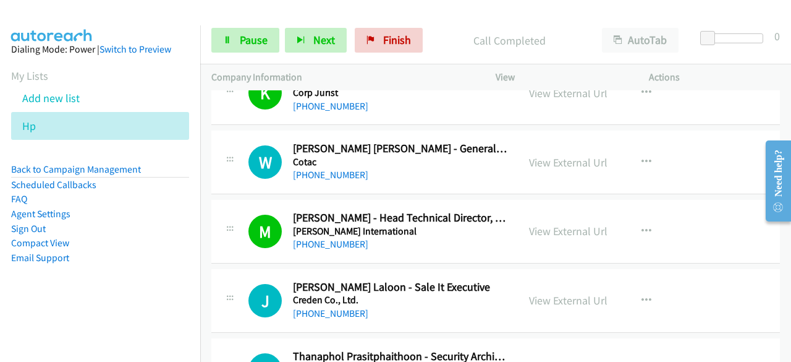
drag, startPoint x: 53, startPoint y: 318, endPoint x: 99, endPoint y: 318, distance: 45.8
click at [53, 318] on aside "Dialing Mode: Power | Switch to Preview My Lists Add new list Hp Back to Campai…" at bounding box center [100, 173] width 200 height 296
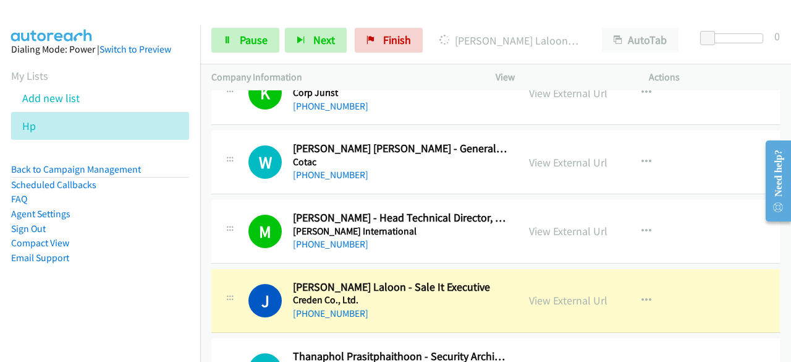
click at [54, 321] on nav "Dialing Mode: Power | Switch to Preview My Lists Add new list Hp Back to Campai…" at bounding box center [100, 206] width 201 height 362
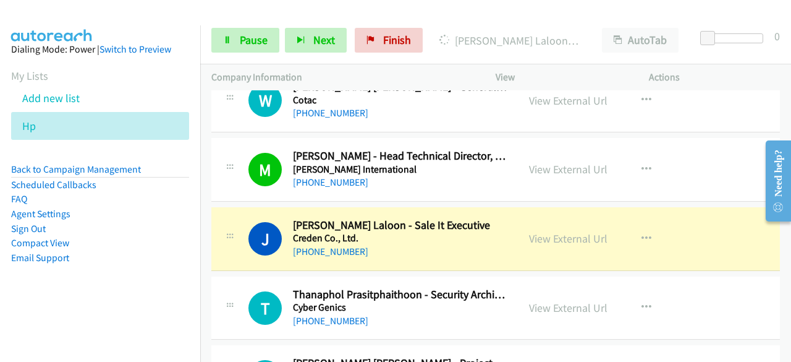
click at [65, 309] on aside "Dialing Mode: Power | Switch to Preview My Lists Add new list Hp Back to Campai…" at bounding box center [100, 173] width 200 height 296
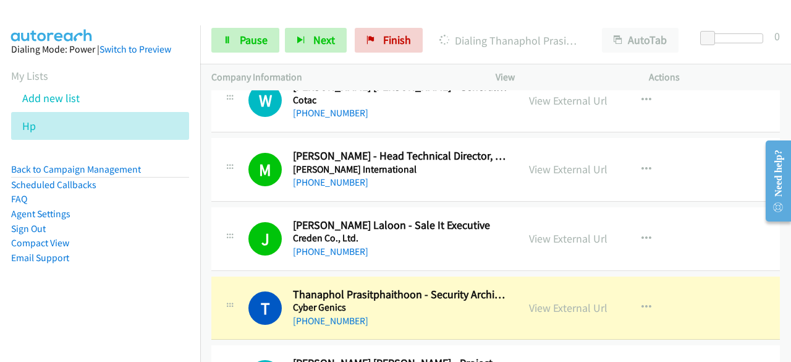
click at [55, 291] on aside "Dialing Mode: Power | Switch to Preview My Lists Add new list Hp Back to Campai…" at bounding box center [100, 173] width 200 height 296
click at [563, 300] on link "View External Url" at bounding box center [568, 307] width 79 height 14
click at [244, 39] on span "Pause" at bounding box center [254, 40] width 28 height 14
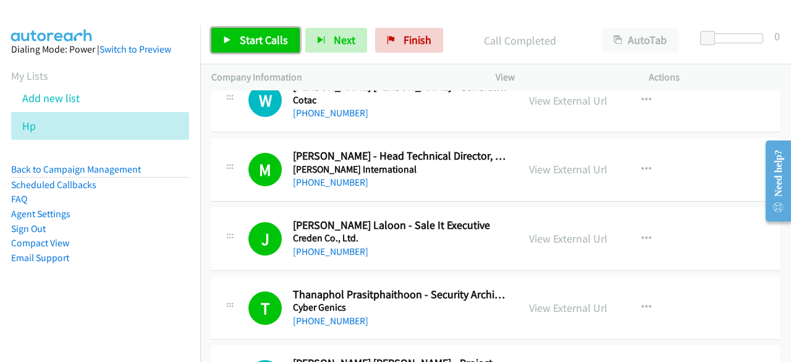
click at [230, 44] on link "Start Calls" at bounding box center [255, 40] width 88 height 25
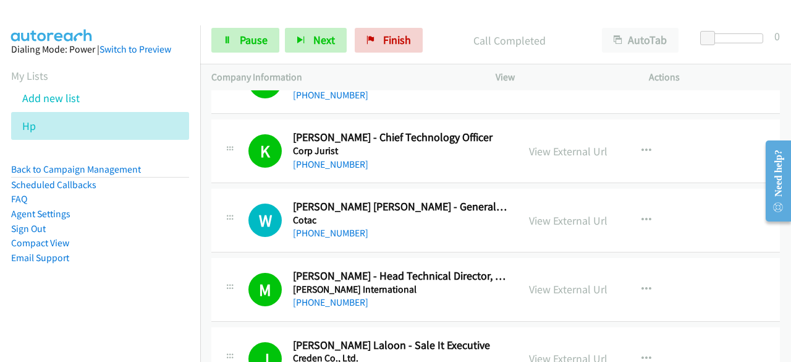
scroll to position [2597, 0]
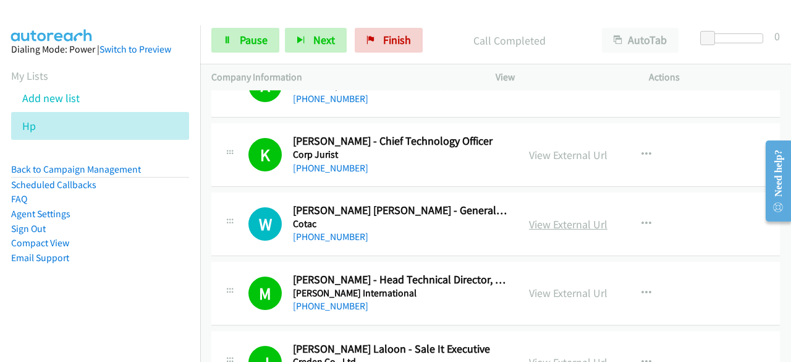
click at [548, 217] on link "View External Url" at bounding box center [568, 224] width 79 height 14
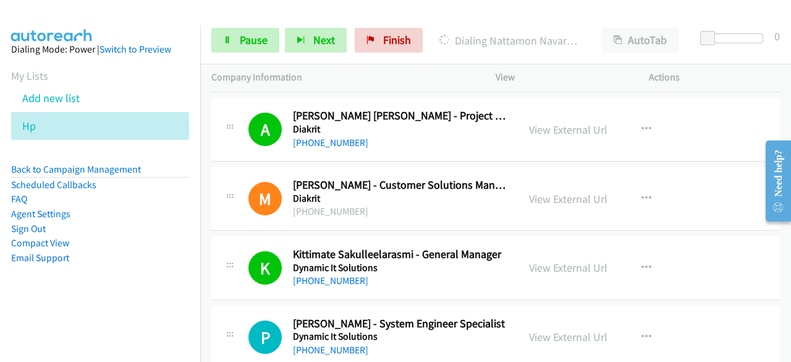
scroll to position [3091, 0]
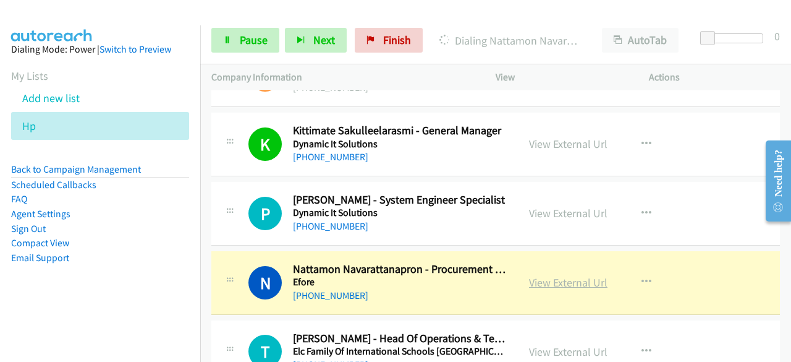
click at [594, 275] on link "View External Url" at bounding box center [568, 282] width 79 height 14
click at [244, 48] on link "Pause" at bounding box center [245, 40] width 68 height 25
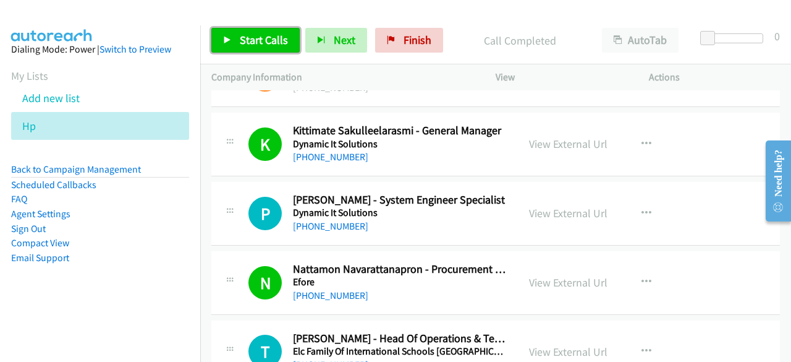
click at [265, 38] on span "Start Calls" at bounding box center [264, 40] width 48 height 14
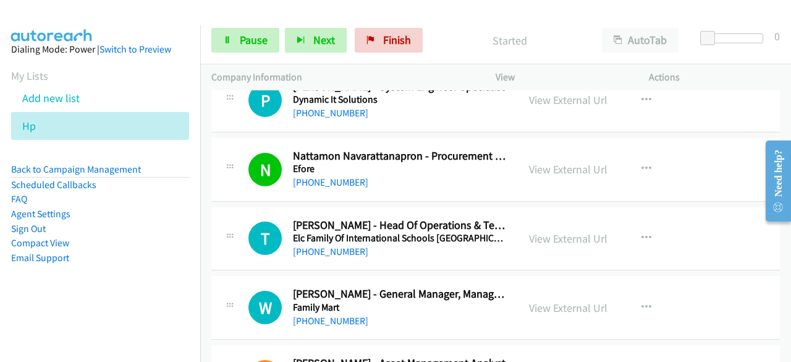
scroll to position [3215, 0]
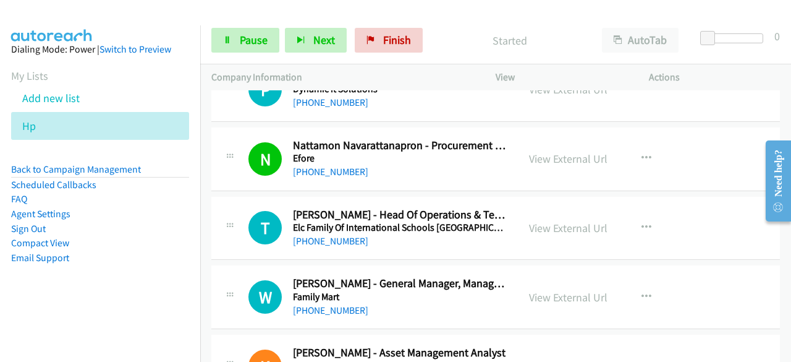
drag, startPoint x: 57, startPoint y: 296, endPoint x: 70, endPoint y: 296, distance: 13.6
click at [57, 296] on aside "Dialing Mode: Power | Switch to Preview My Lists Add new list Hp Back to Campai…" at bounding box center [100, 173] width 200 height 296
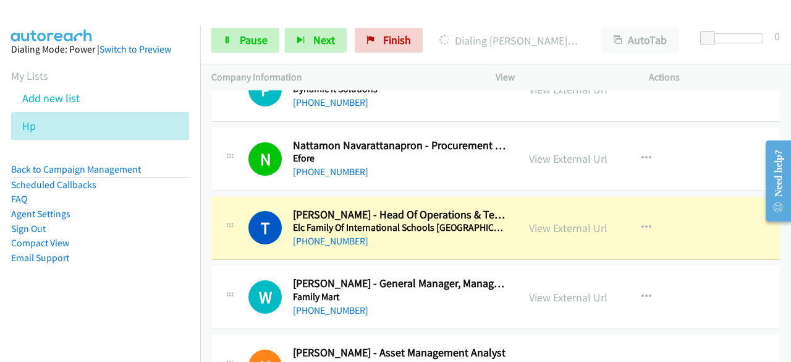
scroll to position [3277, 0]
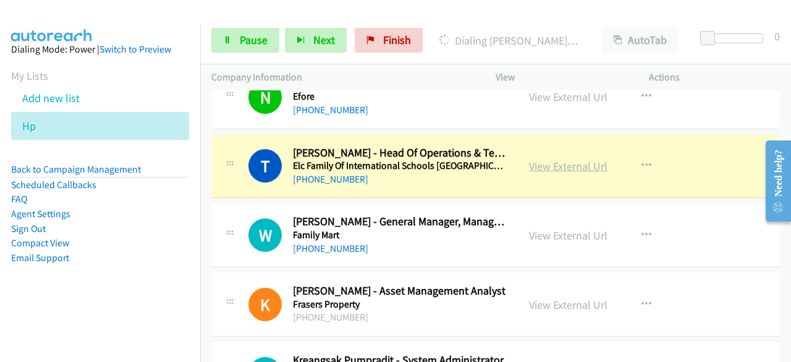
click at [566, 159] on link "View External Url" at bounding box center [568, 166] width 79 height 14
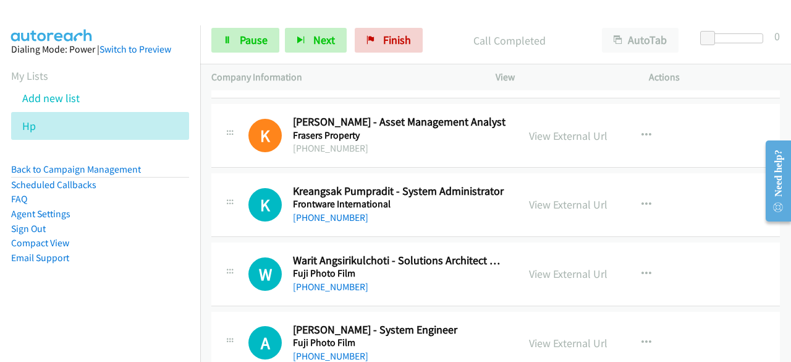
scroll to position [3462, 0]
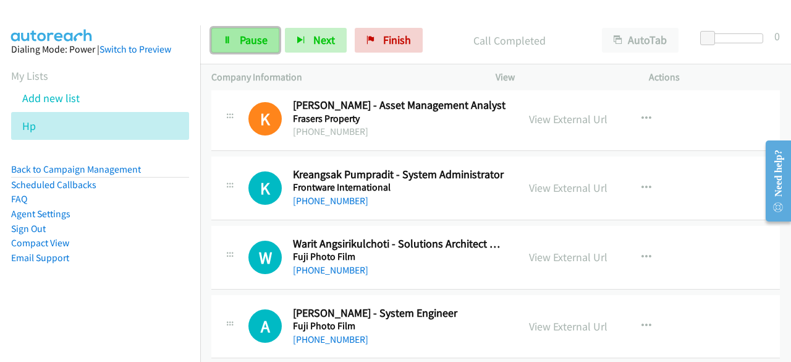
click at [231, 39] on icon at bounding box center [227, 40] width 9 height 9
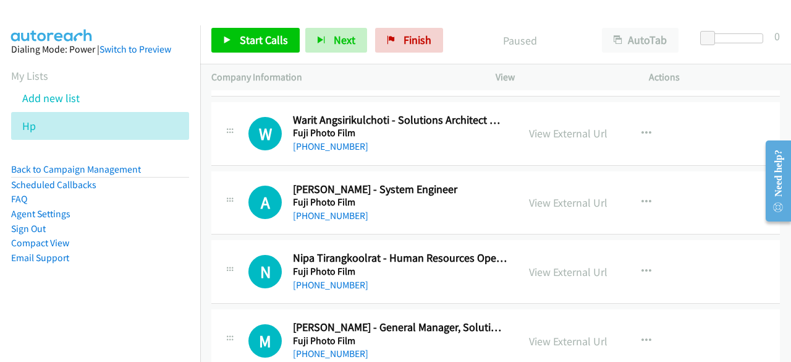
scroll to position [3648, 0]
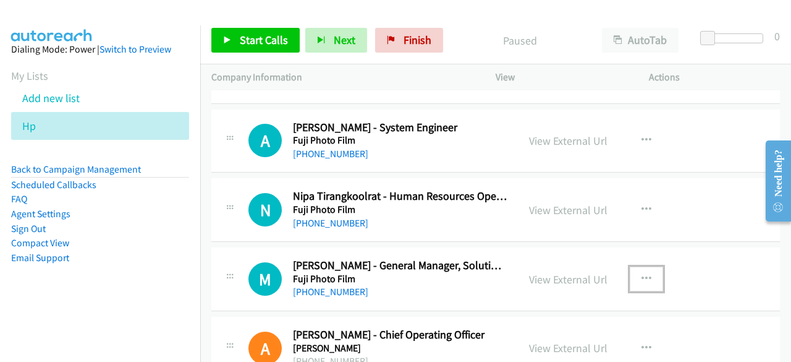
click at [645, 274] on icon "button" at bounding box center [647, 279] width 10 height 10
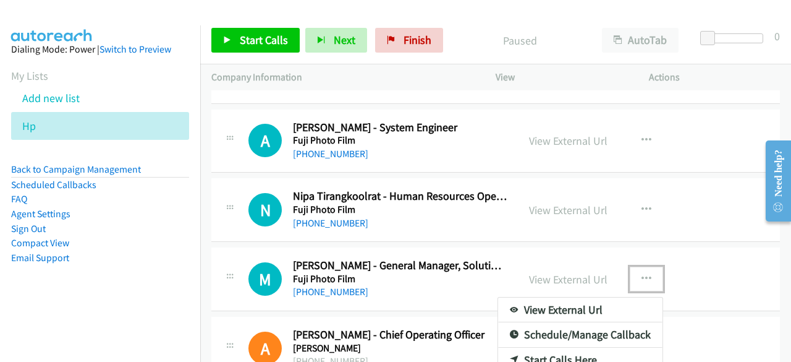
click at [581, 349] on link "Start Calls Here" at bounding box center [580, 359] width 164 height 25
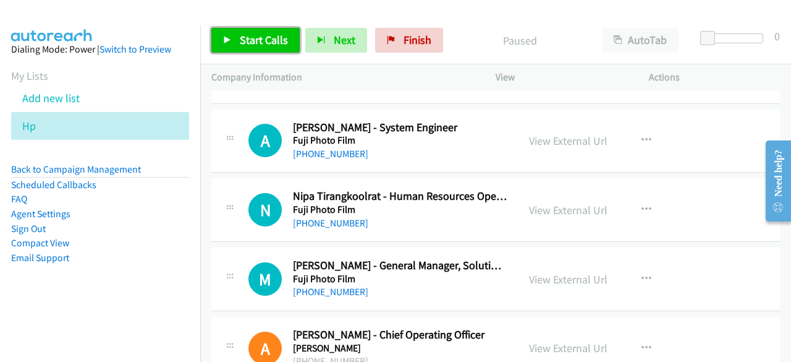
click at [268, 36] on span "Start Calls" at bounding box center [264, 40] width 48 height 14
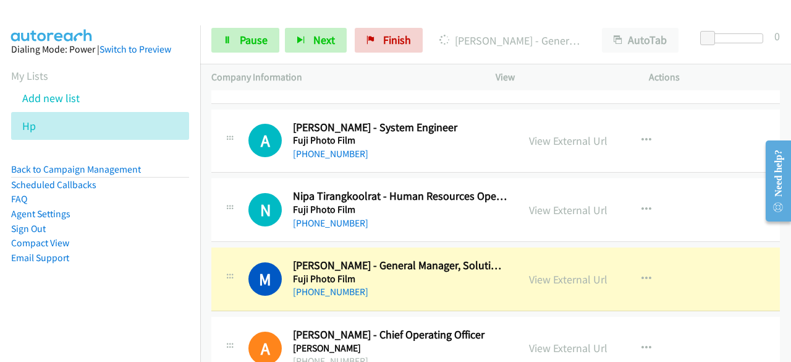
click at [67, 294] on aside "Dialing Mode: Power | Switch to Preview My Lists Add new list Hp Back to Campai…" at bounding box center [100, 173] width 200 height 296
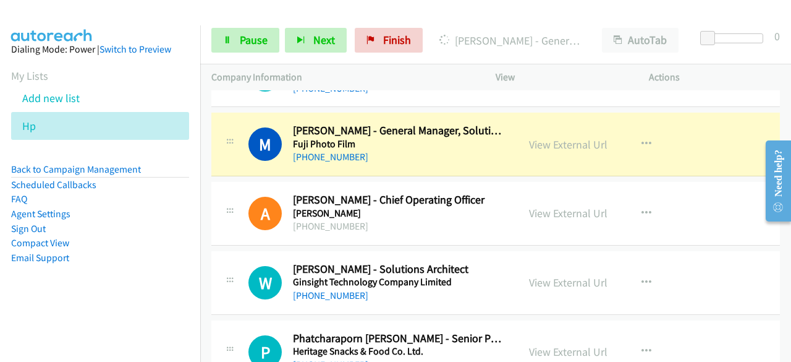
scroll to position [3771, 0]
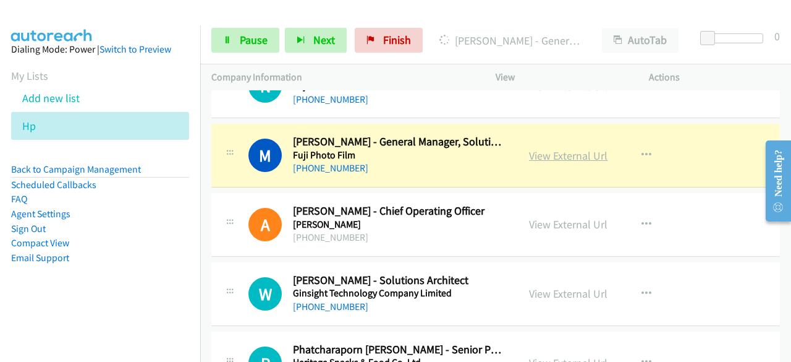
click at [564, 148] on link "View External Url" at bounding box center [568, 155] width 79 height 14
click at [255, 48] on link "Pause" at bounding box center [245, 40] width 68 height 25
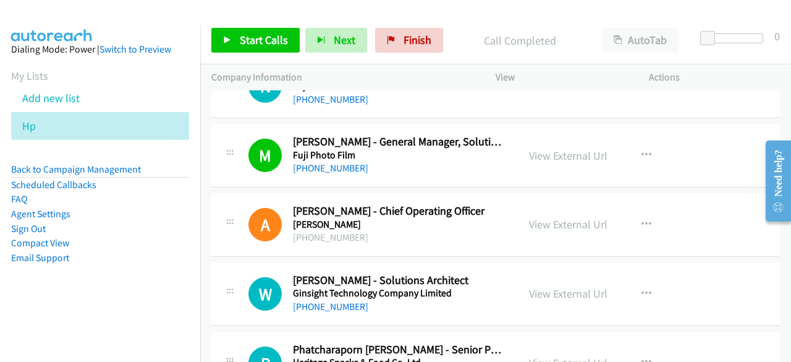
click at [125, 281] on aside "Dialing Mode: Power | Switch to Preview My Lists Add new list Hp Back to Campai…" at bounding box center [100, 173] width 200 height 296
click at [249, 38] on span "Start Calls" at bounding box center [264, 40] width 48 height 14
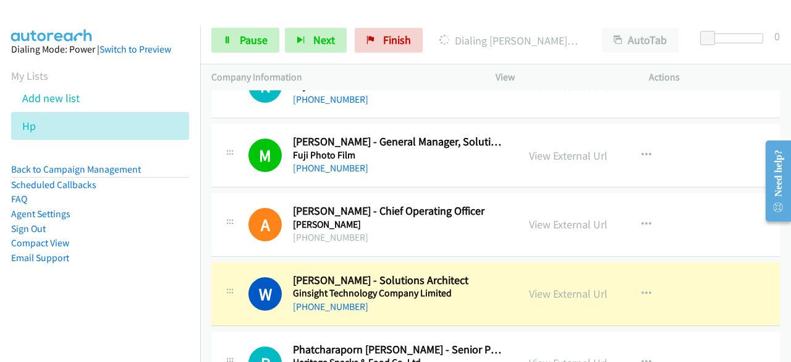
drag, startPoint x: 57, startPoint y: 300, endPoint x: 92, endPoint y: 296, distance: 35.5
click at [57, 300] on aside "Dialing Mode: Power | Switch to Preview My Lists Add new list Hp Back to Campai…" at bounding box center [100, 173] width 200 height 296
click at [240, 43] on span "Pause" at bounding box center [254, 40] width 28 height 14
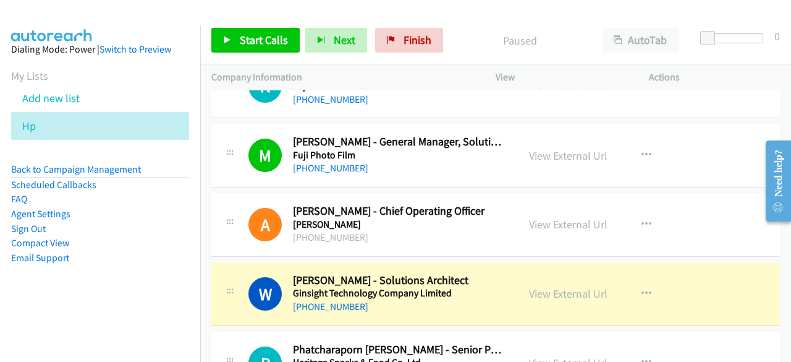
click at [60, 303] on aside "Dialing Mode: Power | Switch to Preview My Lists Add new list Hp Back to Campai…" at bounding box center [100, 173] width 200 height 296
click at [562, 286] on link "View External Url" at bounding box center [568, 293] width 79 height 14
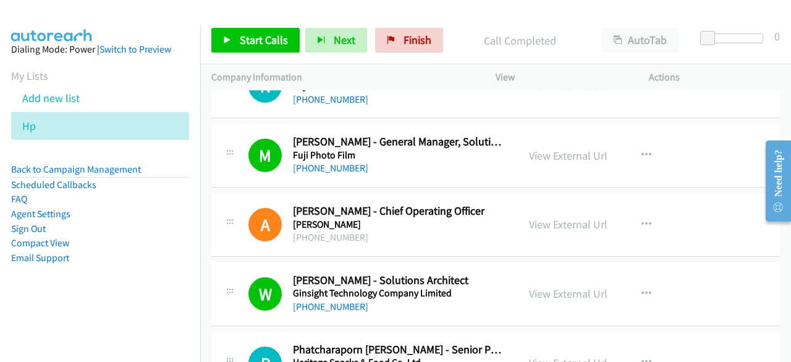
drag, startPoint x: 59, startPoint y: 309, endPoint x: 104, endPoint y: 299, distance: 45.6
click at [59, 309] on aside "Dialing Mode: Power | Switch to Preview My Lists Add new list Hp Back to Campai…" at bounding box center [100, 173] width 200 height 296
click at [558, 148] on link "View External Url" at bounding box center [568, 155] width 79 height 14
drag, startPoint x: 59, startPoint y: 308, endPoint x: 161, endPoint y: 286, distance: 104.3
click at [59, 308] on aside "Dialing Mode: Power | Switch to Preview My Lists Add new list Hp Back to Campai…" at bounding box center [100, 173] width 200 height 296
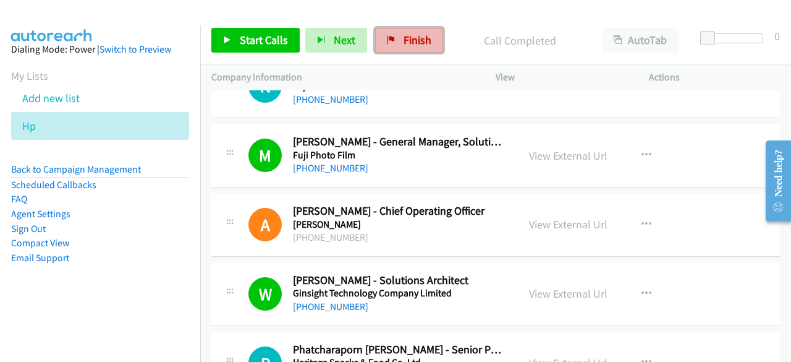
click at [399, 32] on link "Finish" at bounding box center [409, 40] width 68 height 25
